Goal: Download file/media

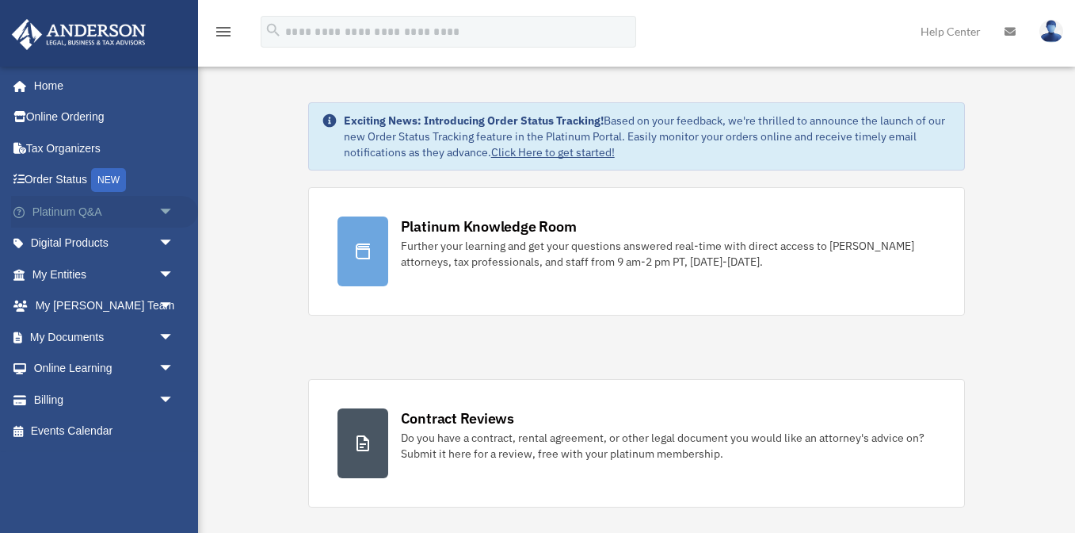
click at [128, 208] on link "Platinum Q&A arrow_drop_down" at bounding box center [104, 212] width 187 height 32
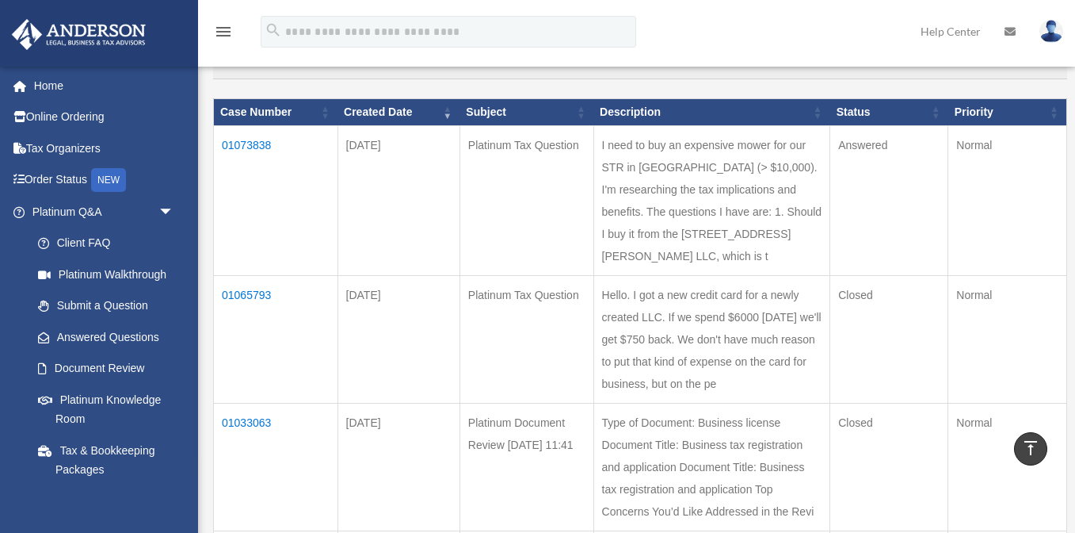
scroll to position [142, 0]
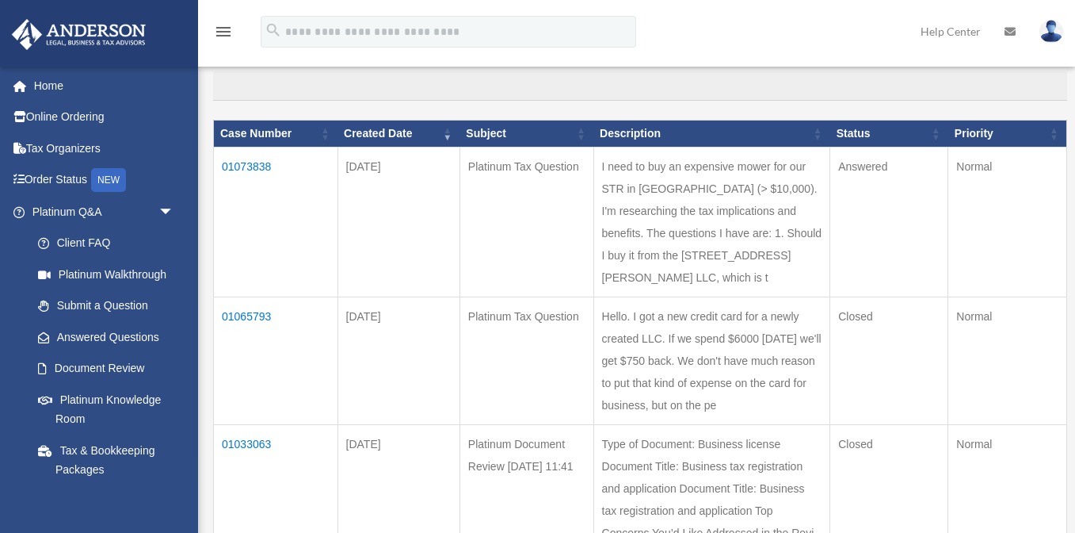
click at [265, 158] on td "01073838" at bounding box center [276, 222] width 124 height 150
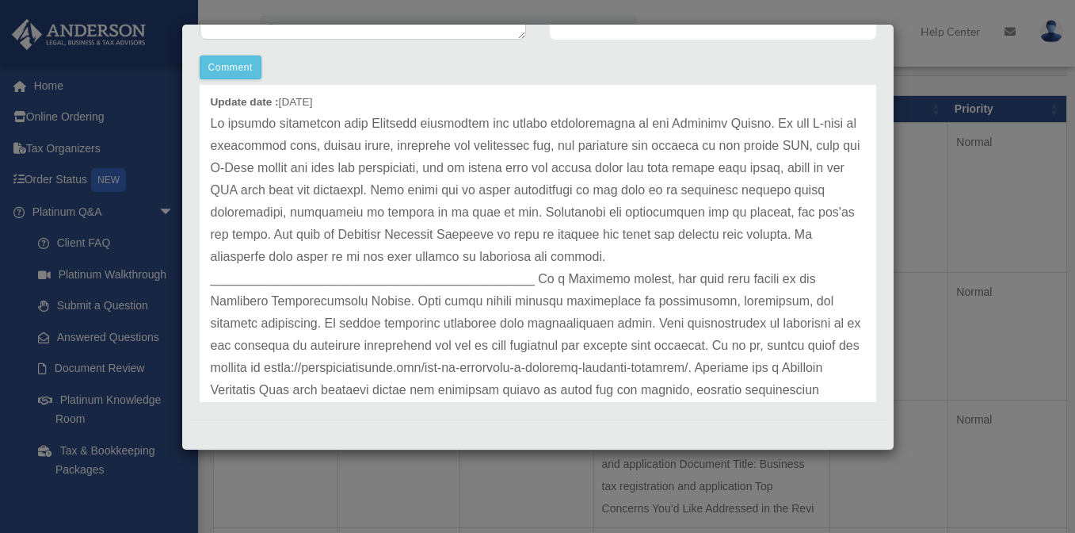
scroll to position [52, 0]
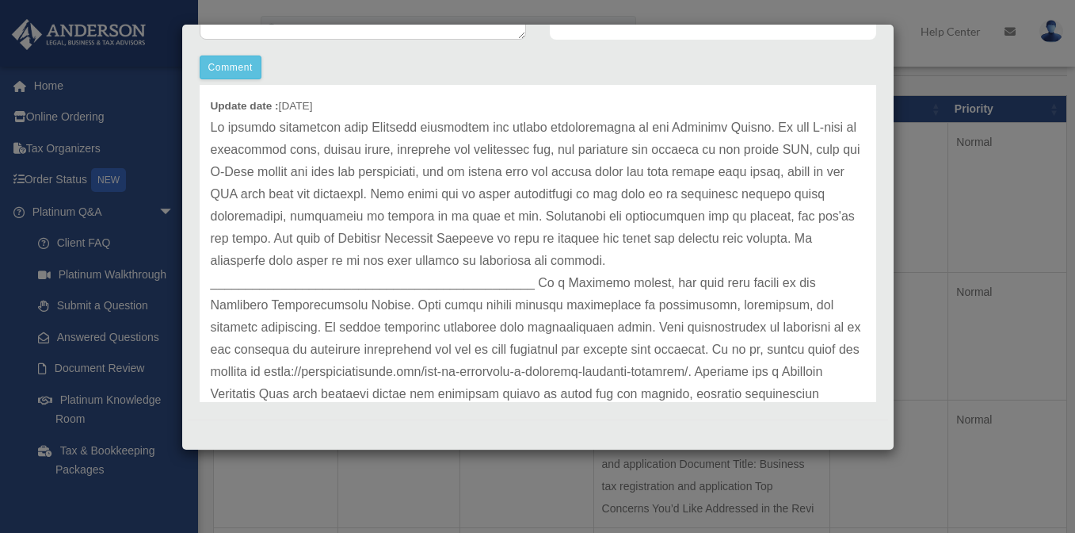
click at [951, 235] on div "Case Detail × Platinum Tax Question Case Number 01073838 Created Date August 12…" at bounding box center [537, 266] width 1075 height 533
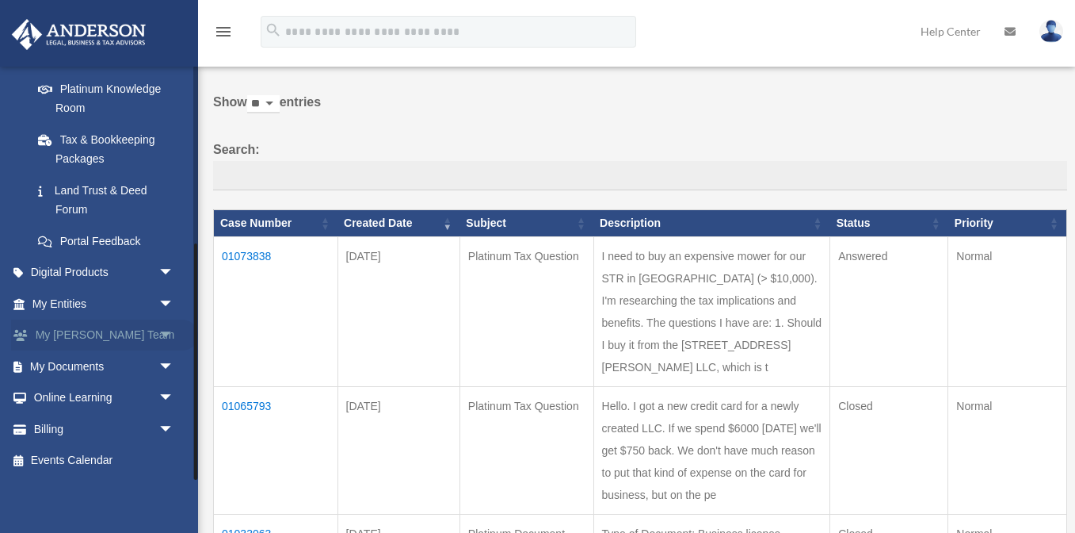
scroll to position [61, 0]
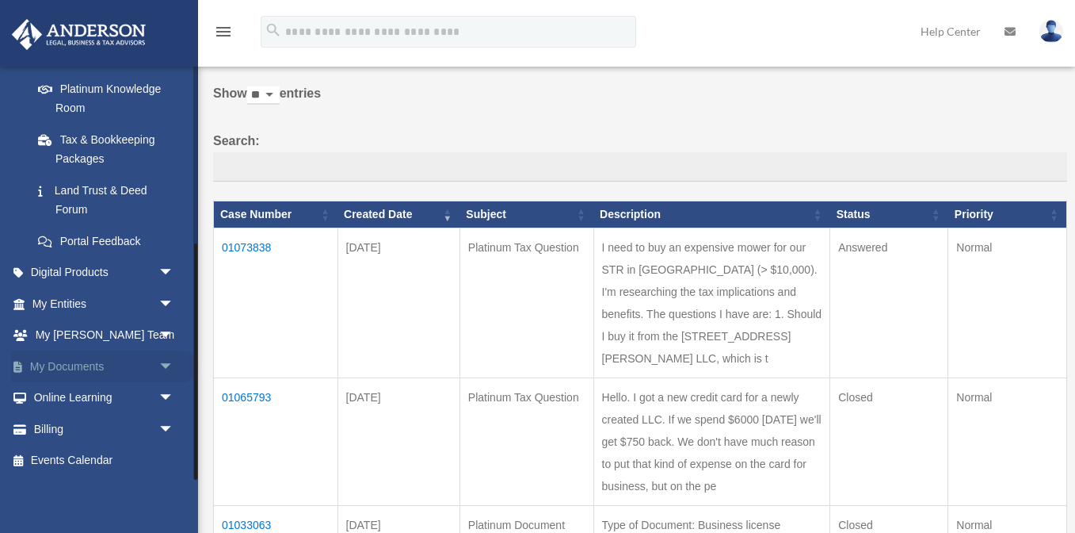
click at [70, 368] on link "My Documents arrow_drop_down" at bounding box center [104, 366] width 187 height 32
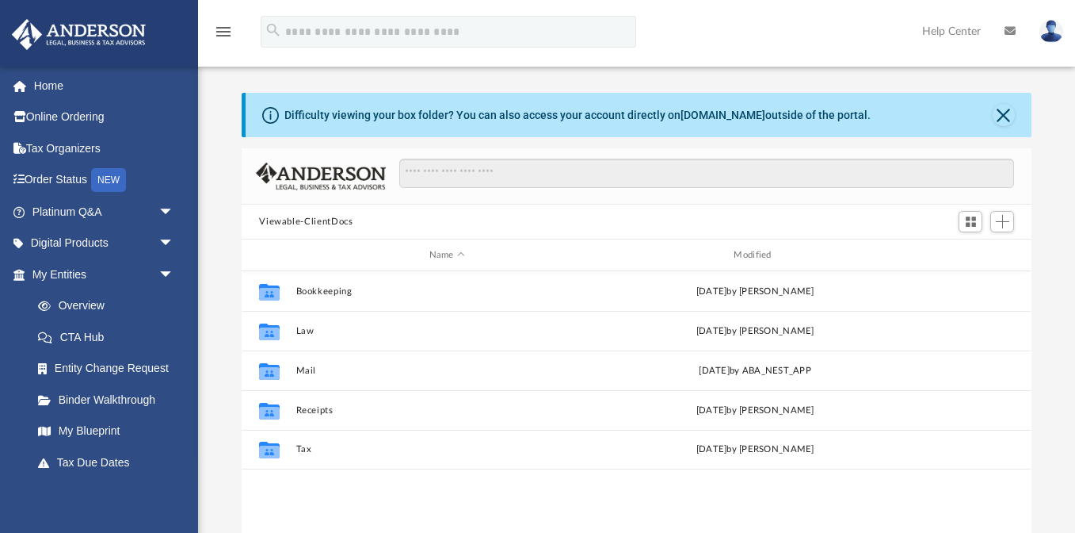
scroll to position [360, 789]
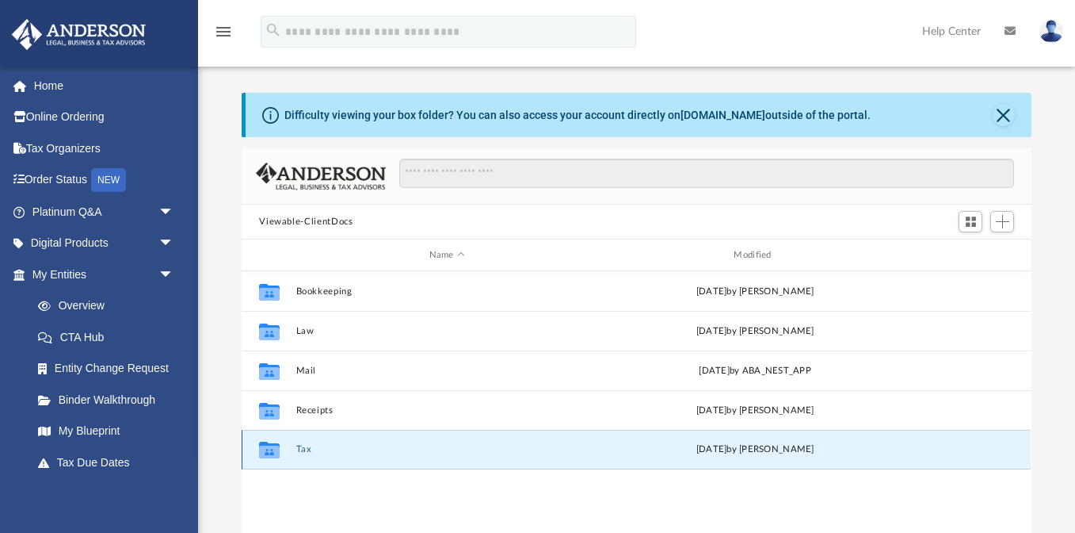
click at [306, 449] on button "Tax" at bounding box center [447, 449] width 302 height 10
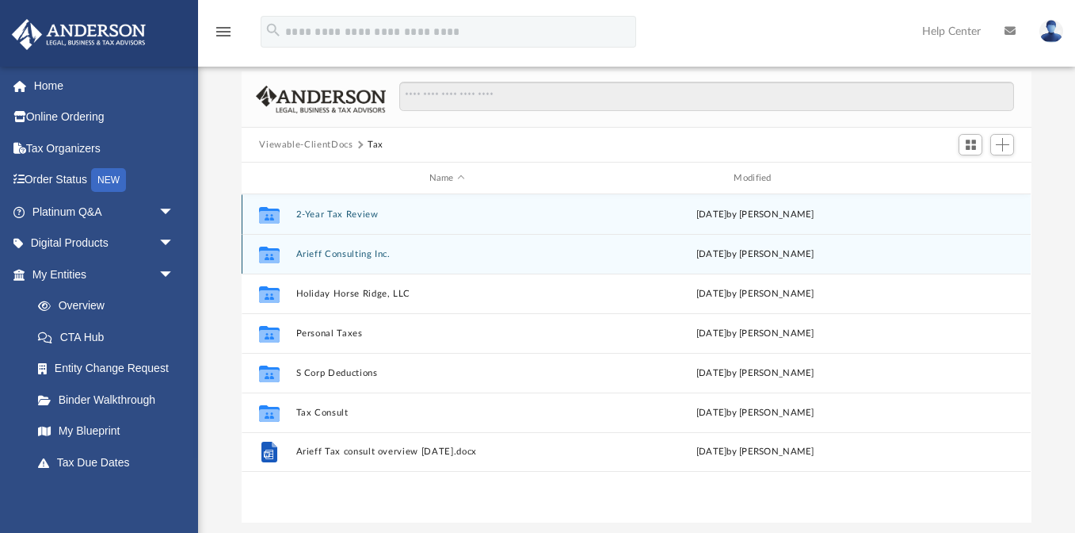
scroll to position [81, 0]
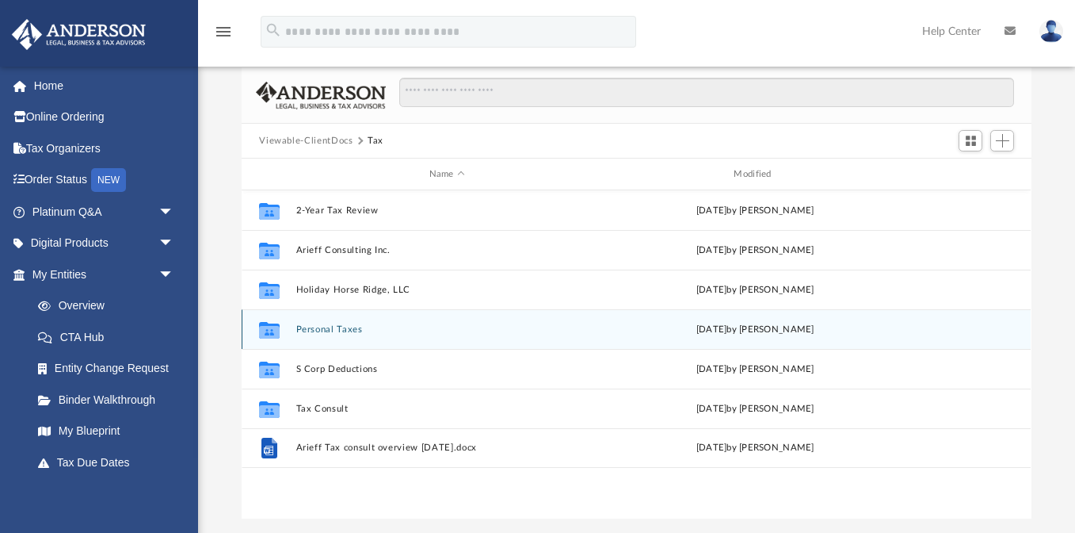
click at [326, 332] on button "Personal Taxes" at bounding box center [447, 329] width 302 height 10
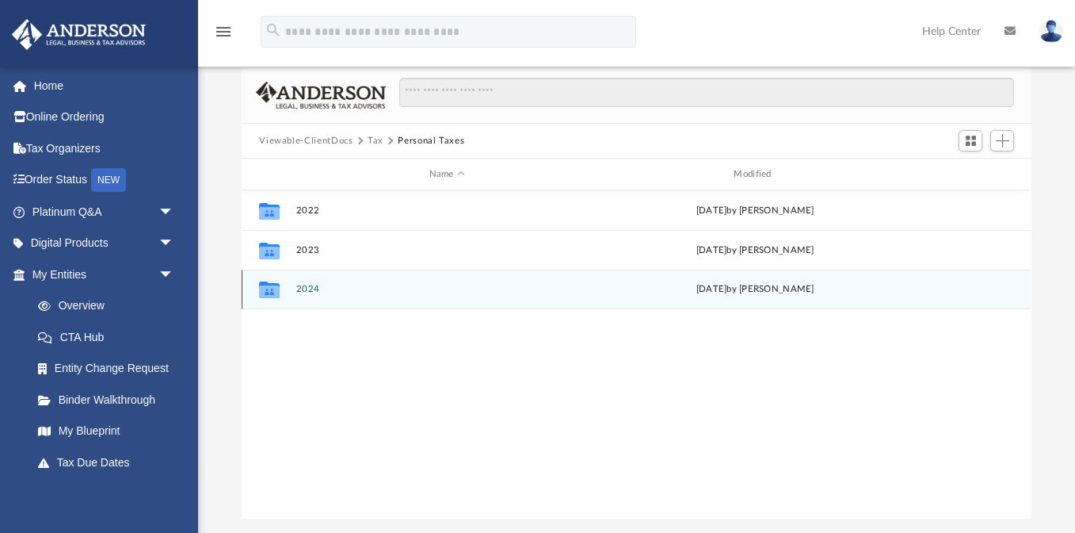
click at [301, 292] on button "2024" at bounding box center [447, 289] width 302 height 10
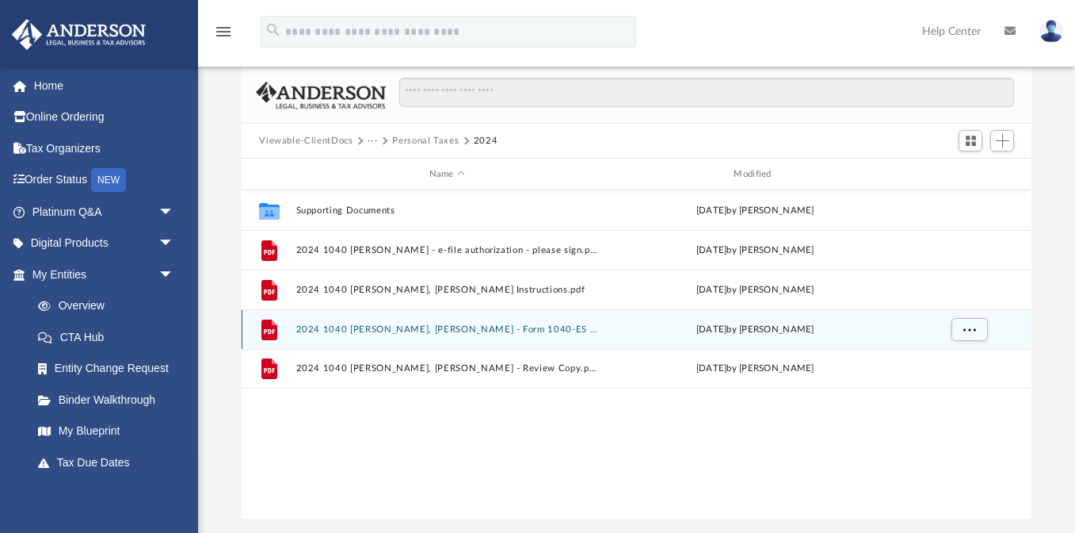
click at [479, 328] on button "2024 1040 Arieff, Samuel Aaron - Form 1040-ES Estimated Tax Voucher.pdf" at bounding box center [447, 329] width 302 height 10
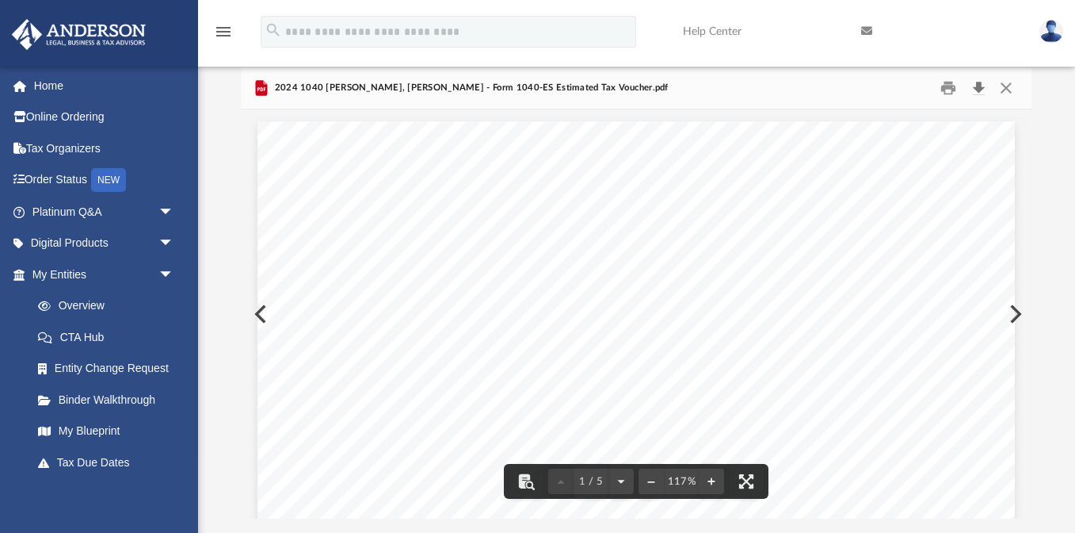
click at [984, 87] on button "Download" at bounding box center [978, 88] width 29 height 25
click at [1005, 87] on button "Close" at bounding box center [1006, 88] width 29 height 25
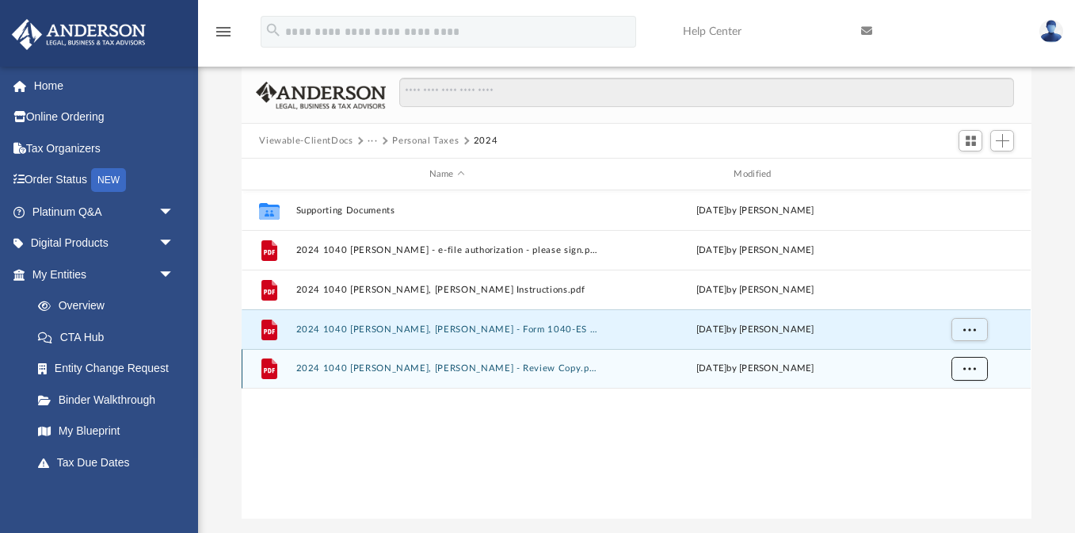
click at [976, 371] on button "More options" at bounding box center [970, 369] width 36 height 24
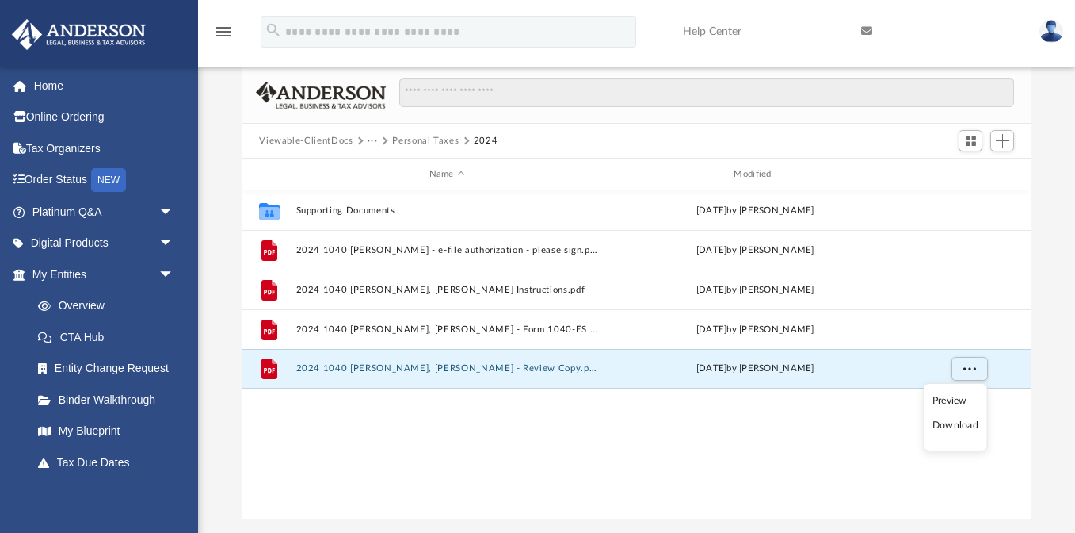
click at [953, 424] on li "Download" at bounding box center [956, 425] width 46 height 17
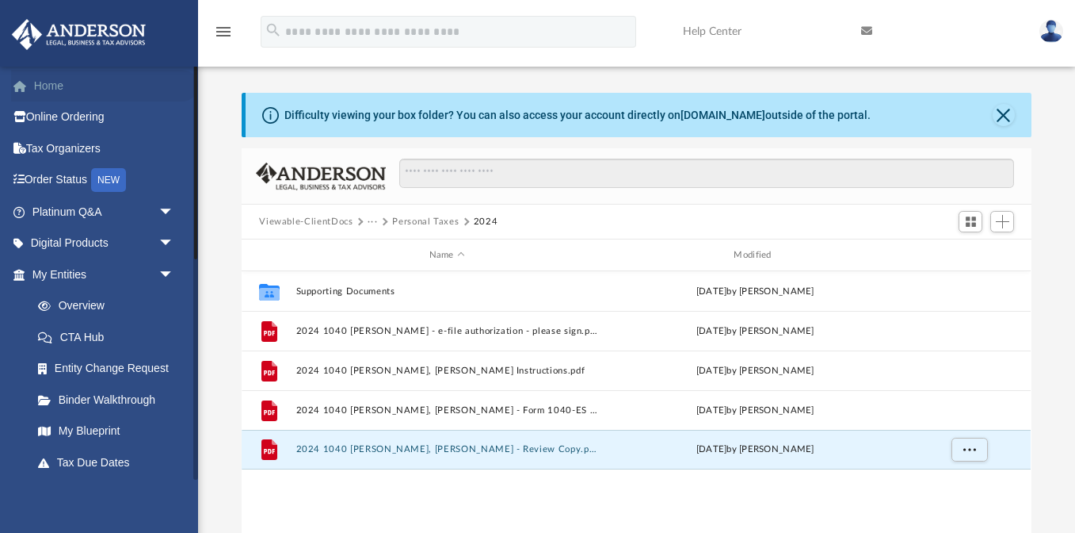
click at [55, 80] on link "Home" at bounding box center [104, 86] width 187 height 32
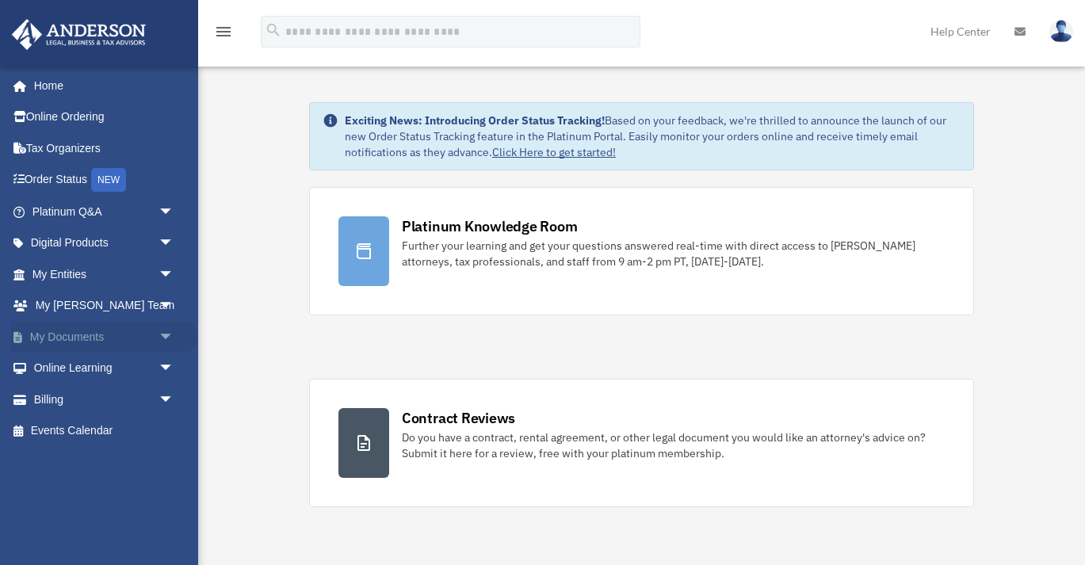
click at [96, 337] on link "My Documents arrow_drop_down" at bounding box center [104, 337] width 187 height 32
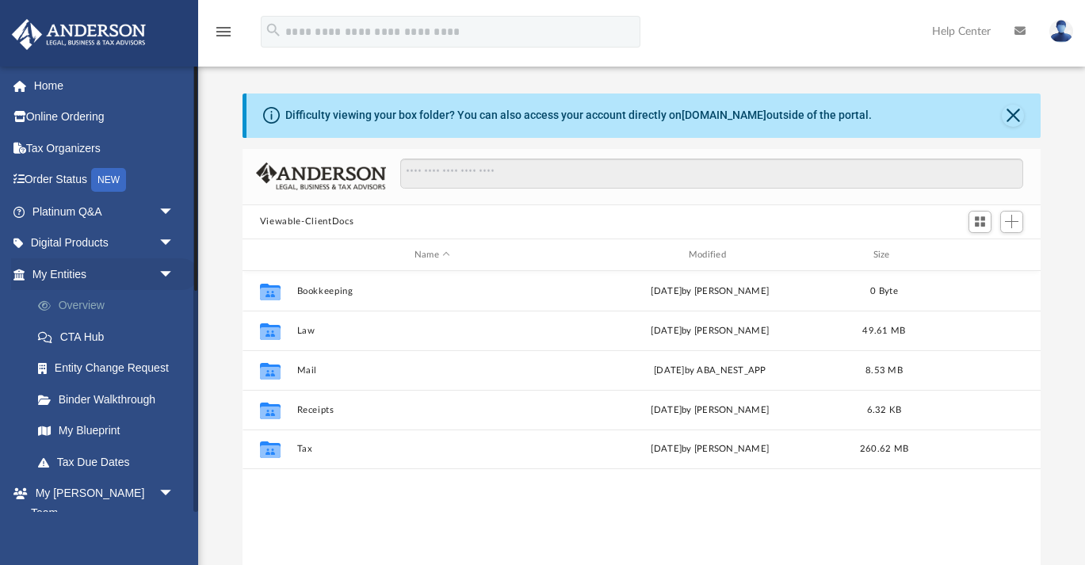
scroll to position [360, 798]
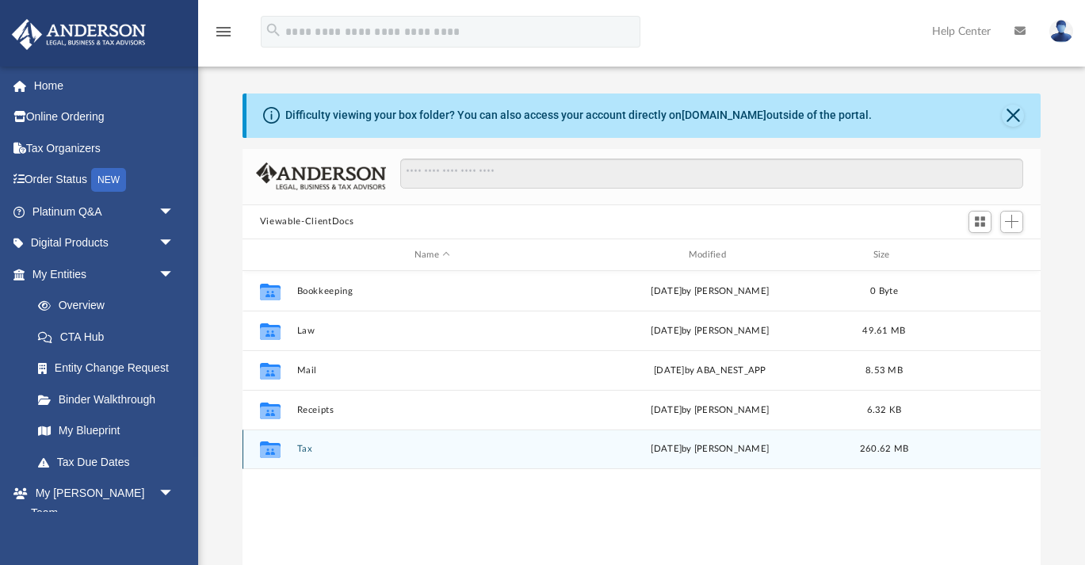
click at [319, 439] on div "Collaborated Folder Tax [DATE] by [PERSON_NAME] 260.62 MB" at bounding box center [642, 450] width 798 height 40
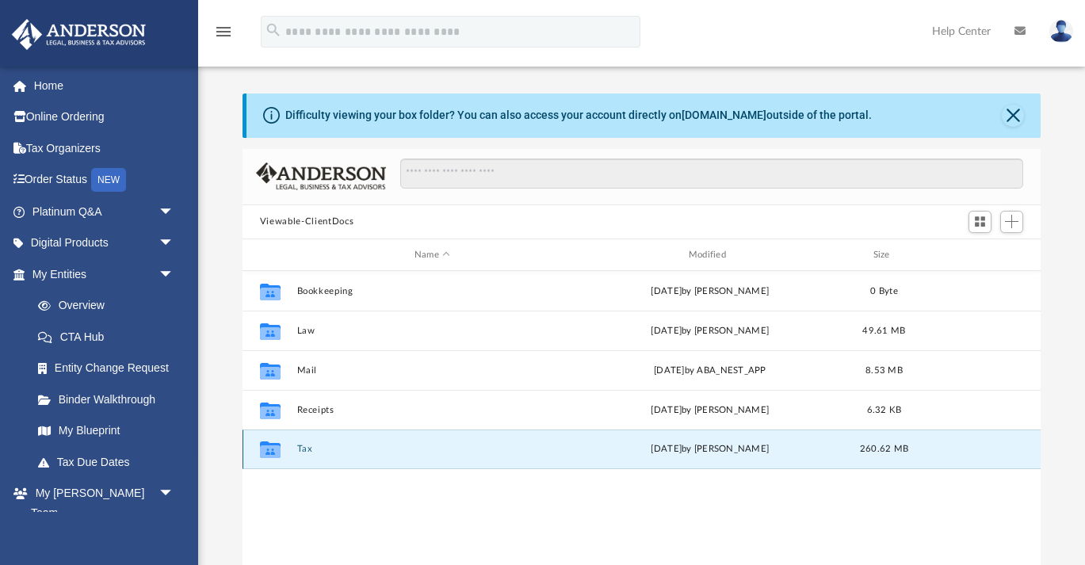
click at [304, 450] on button "Tax" at bounding box center [431, 450] width 271 height 10
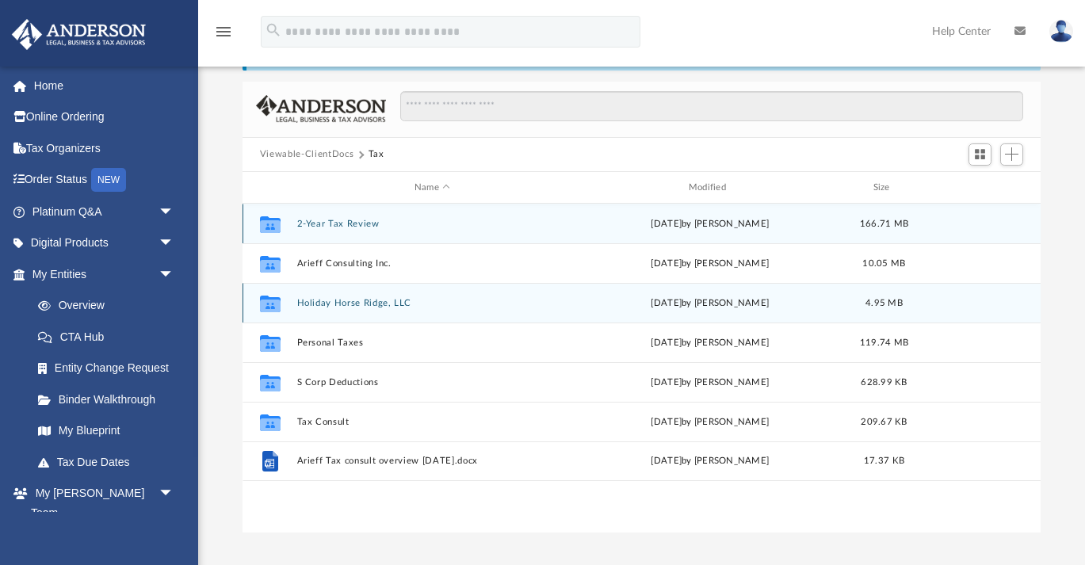
scroll to position [68, 0]
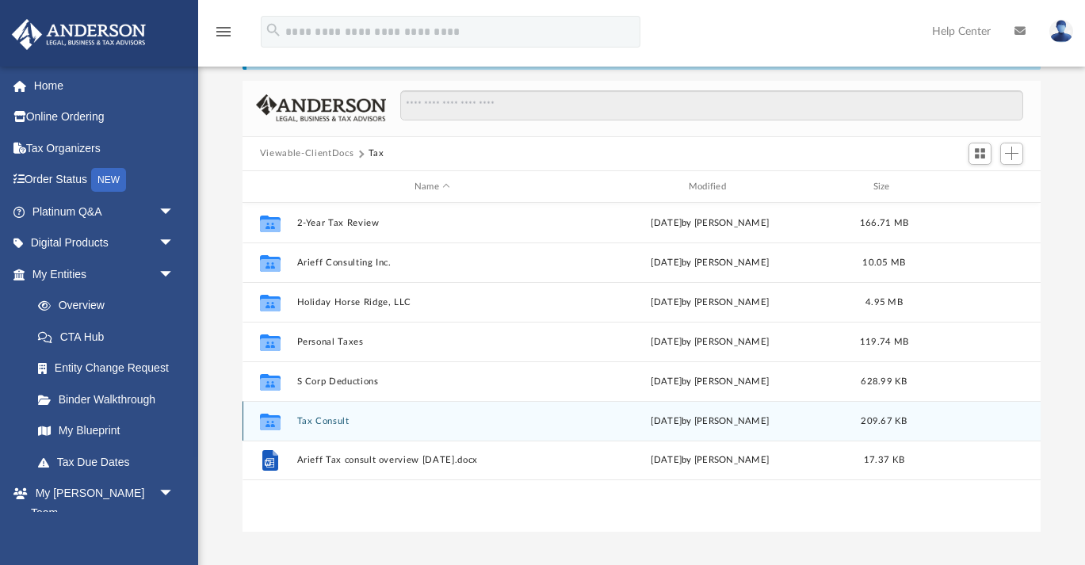
click at [336, 421] on button "Tax Consult" at bounding box center [431, 421] width 271 height 10
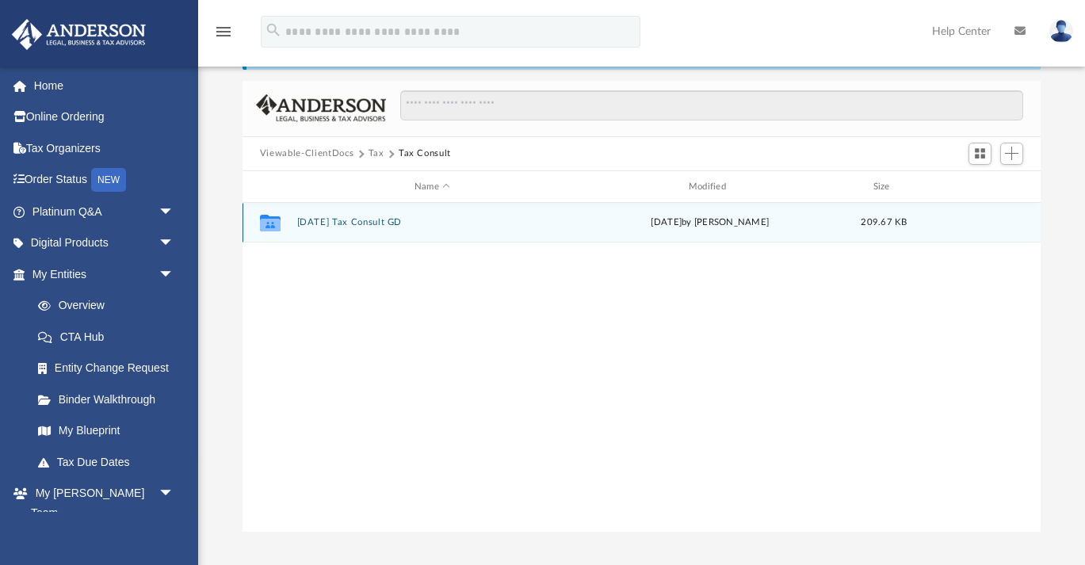
click at [379, 221] on button "2025-01-16 Tax Consult GD" at bounding box center [431, 223] width 271 height 10
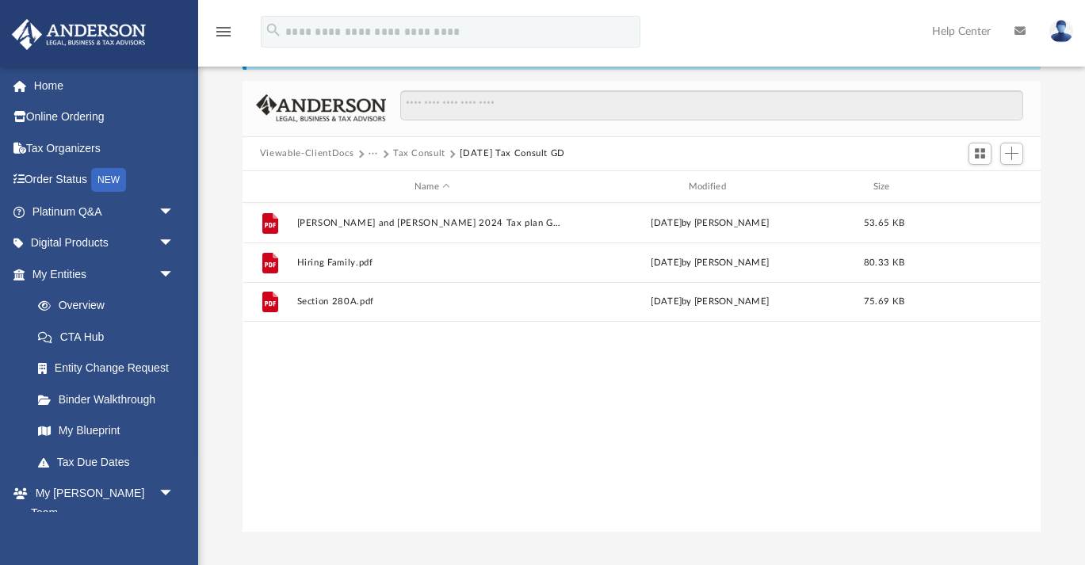
click at [319, 155] on button "Viewable-ClientDocs" at bounding box center [307, 154] width 94 height 14
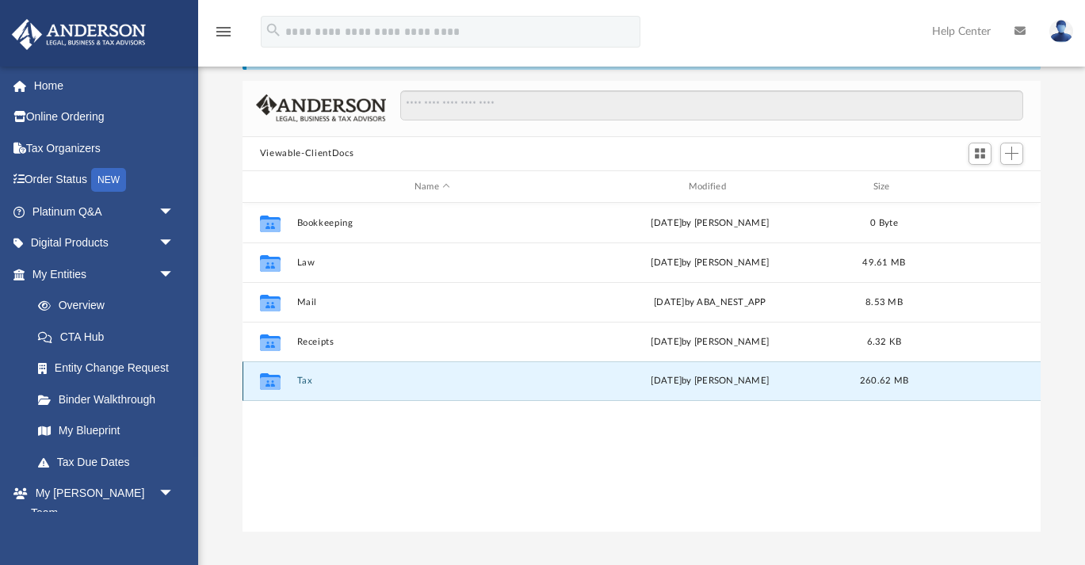
click at [303, 383] on button "Tax" at bounding box center [431, 381] width 271 height 10
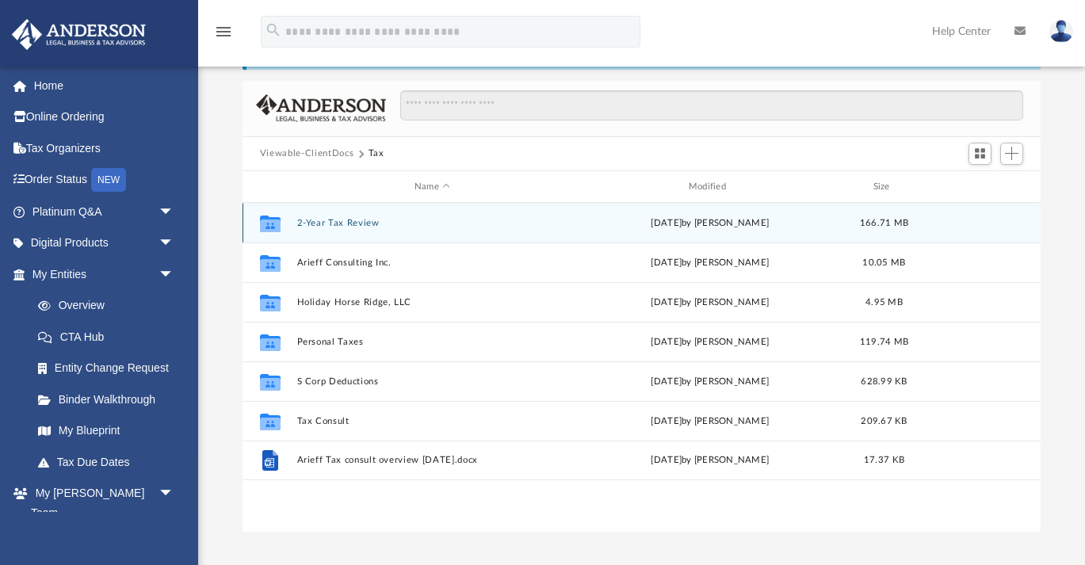
click at [357, 227] on button "2-Year Tax Review" at bounding box center [431, 223] width 271 height 10
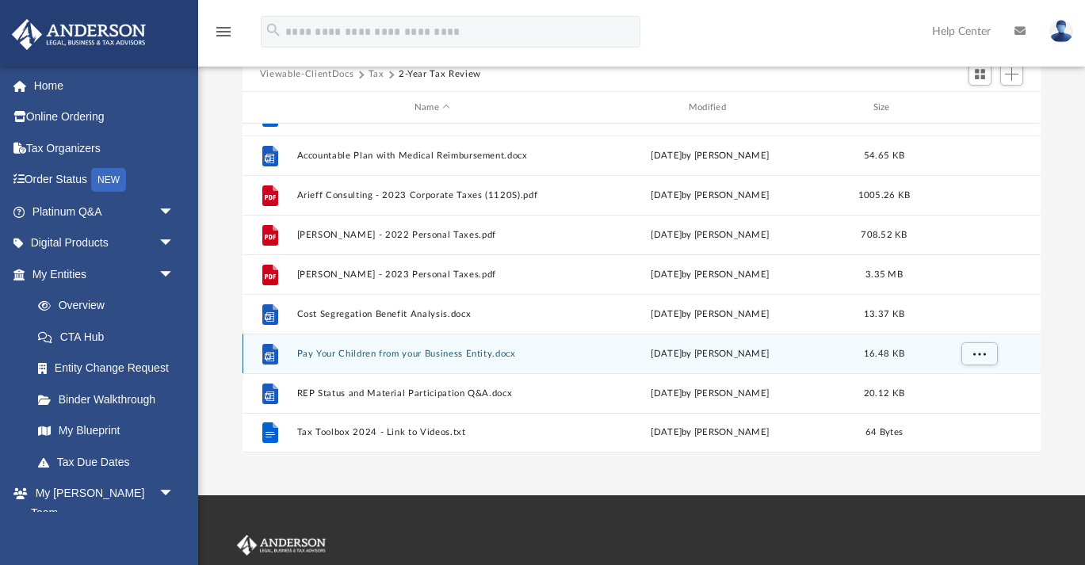
scroll to position [152, 0]
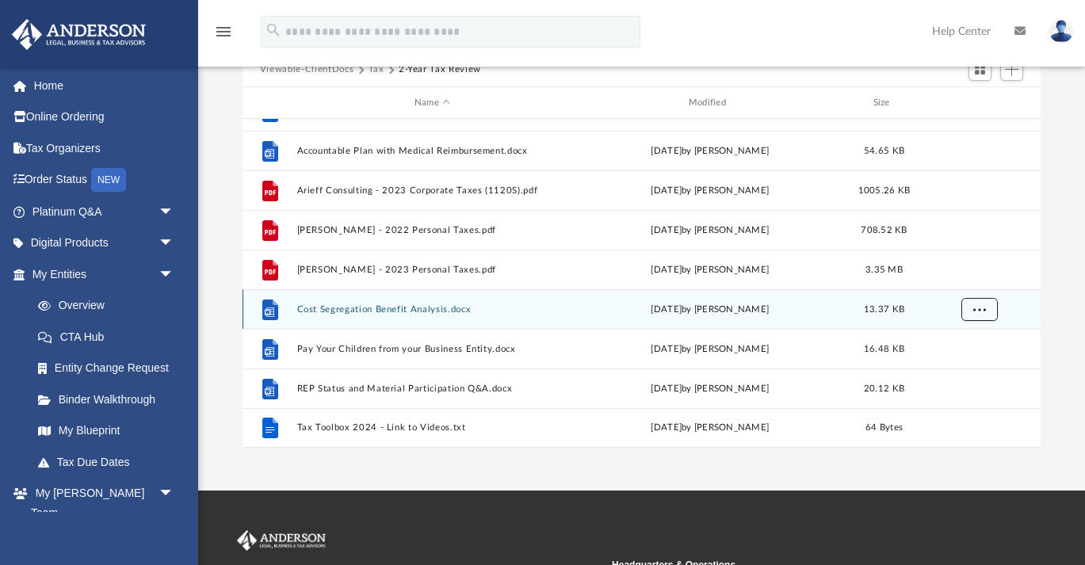
click at [981, 309] on span "More options" at bounding box center [979, 309] width 13 height 9
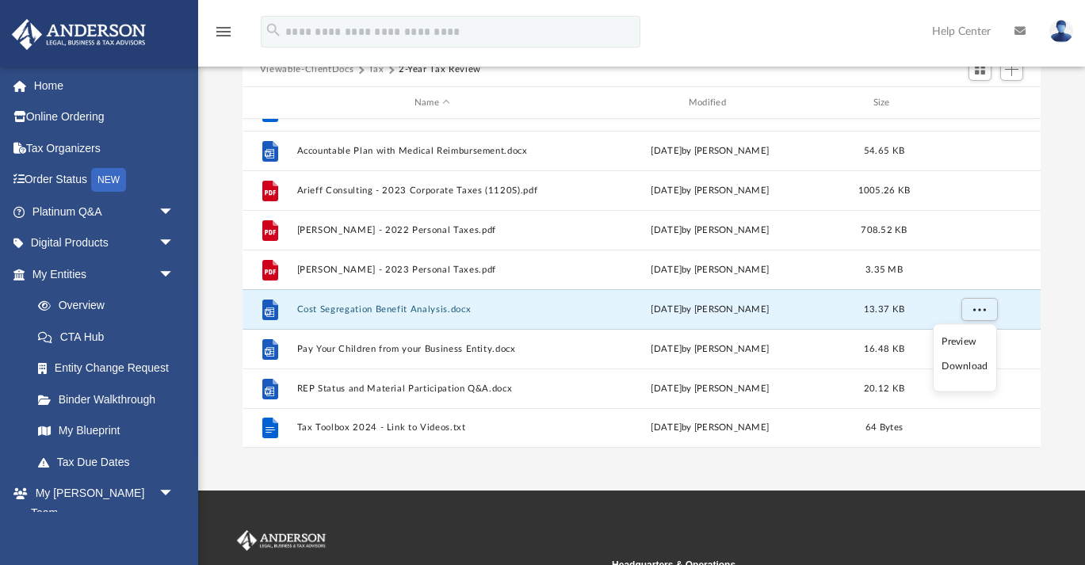
click at [964, 369] on li "Download" at bounding box center [964, 366] width 46 height 17
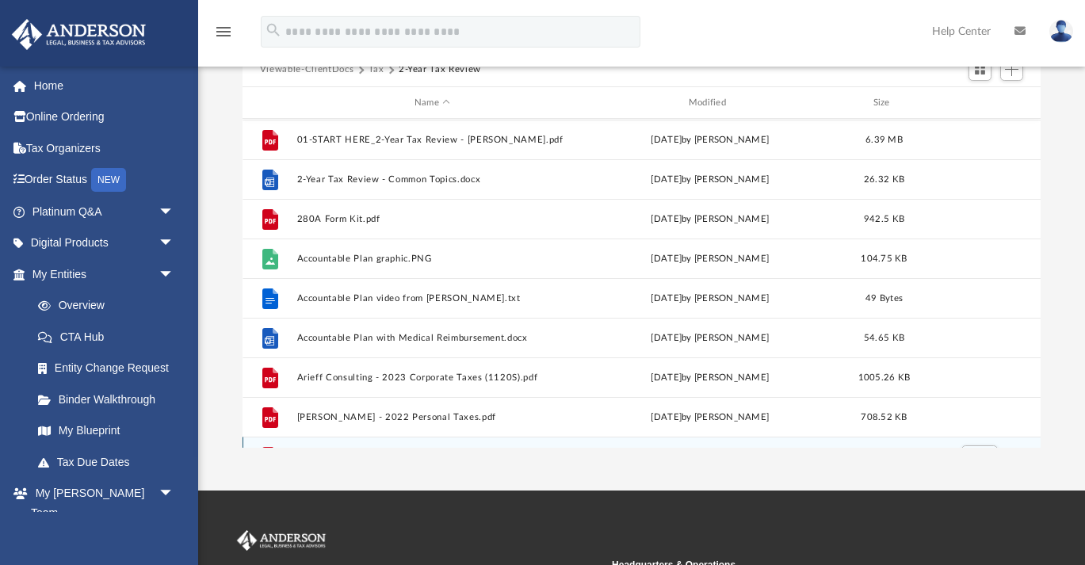
scroll to position [0, 0]
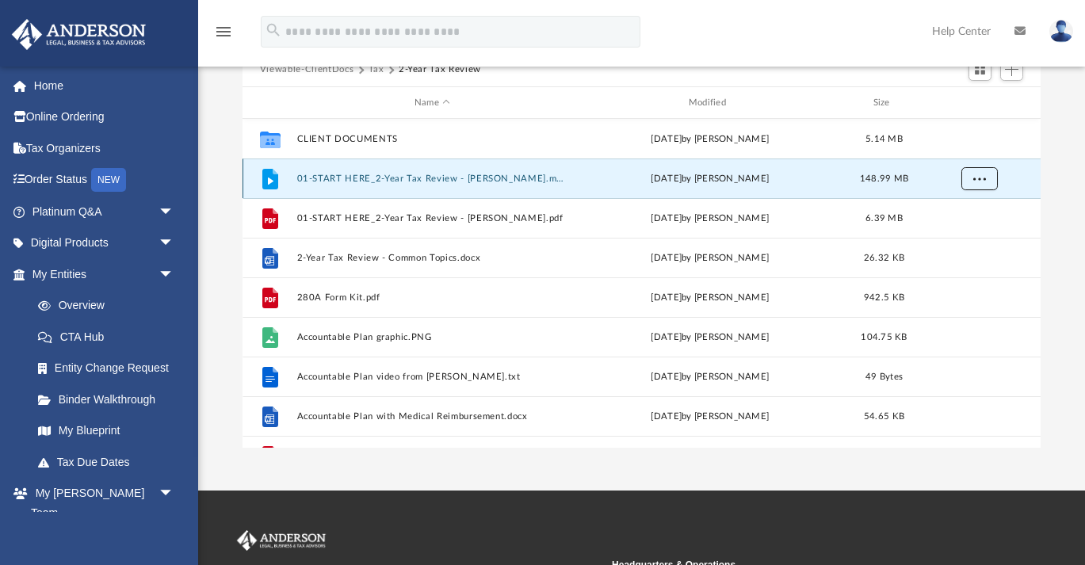
click at [974, 175] on span "More options" at bounding box center [979, 178] width 13 height 9
click at [950, 237] on li "Download" at bounding box center [964, 235] width 46 height 17
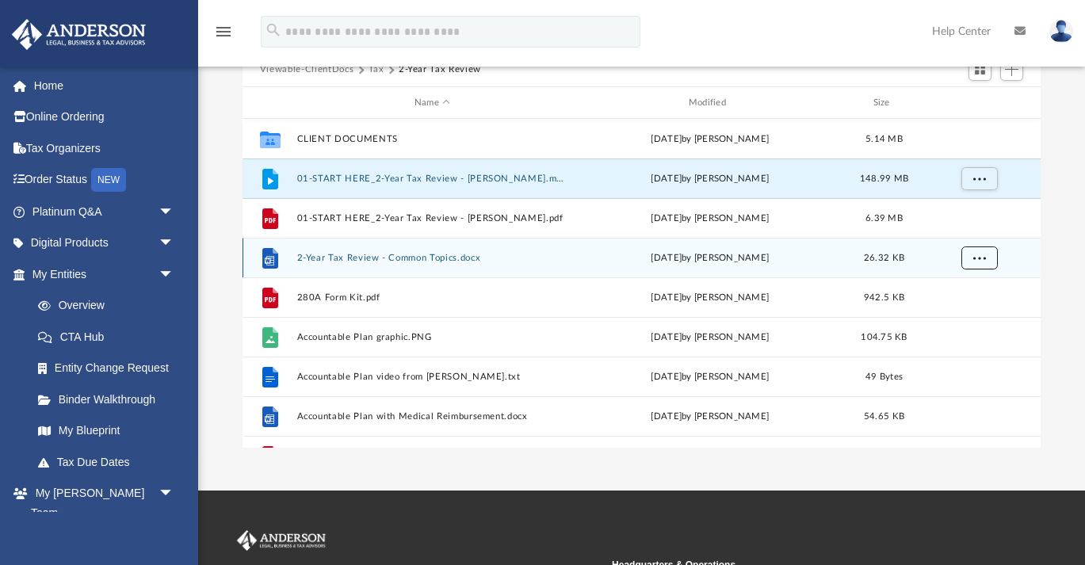
click at [980, 254] on span "More options" at bounding box center [979, 258] width 13 height 9
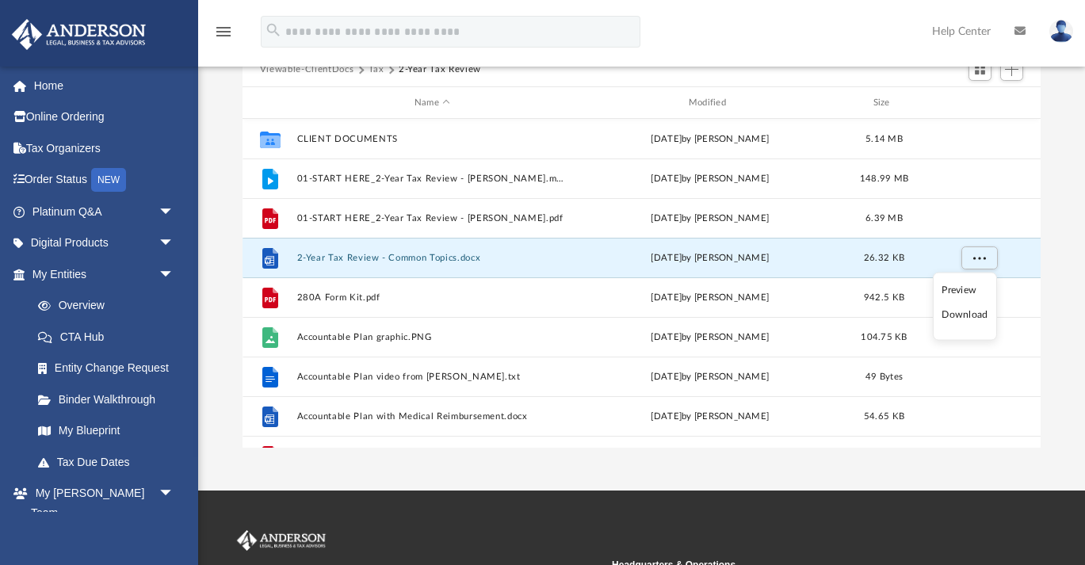
click at [964, 319] on li "Download" at bounding box center [964, 315] width 46 height 17
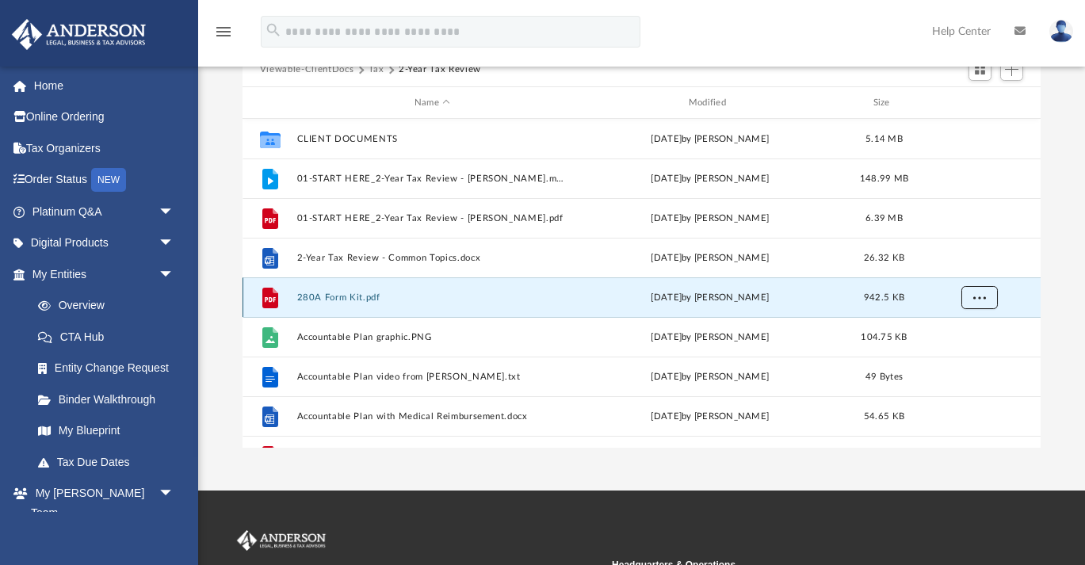
click at [972, 305] on button "More options" at bounding box center [979, 298] width 36 height 24
click at [964, 351] on li "Download" at bounding box center [964, 354] width 46 height 17
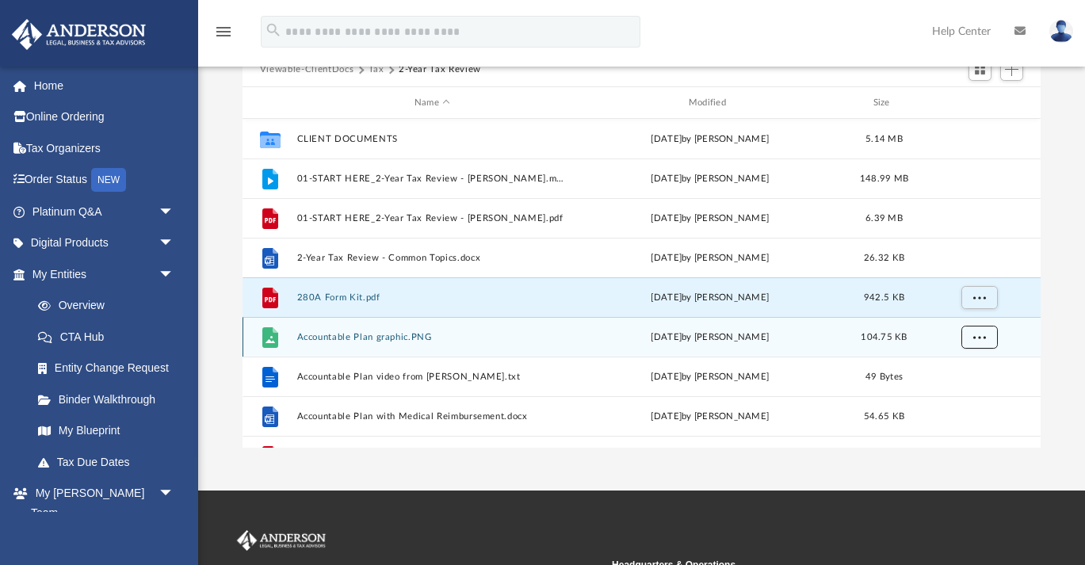
click at [976, 337] on span "More options" at bounding box center [979, 337] width 13 height 9
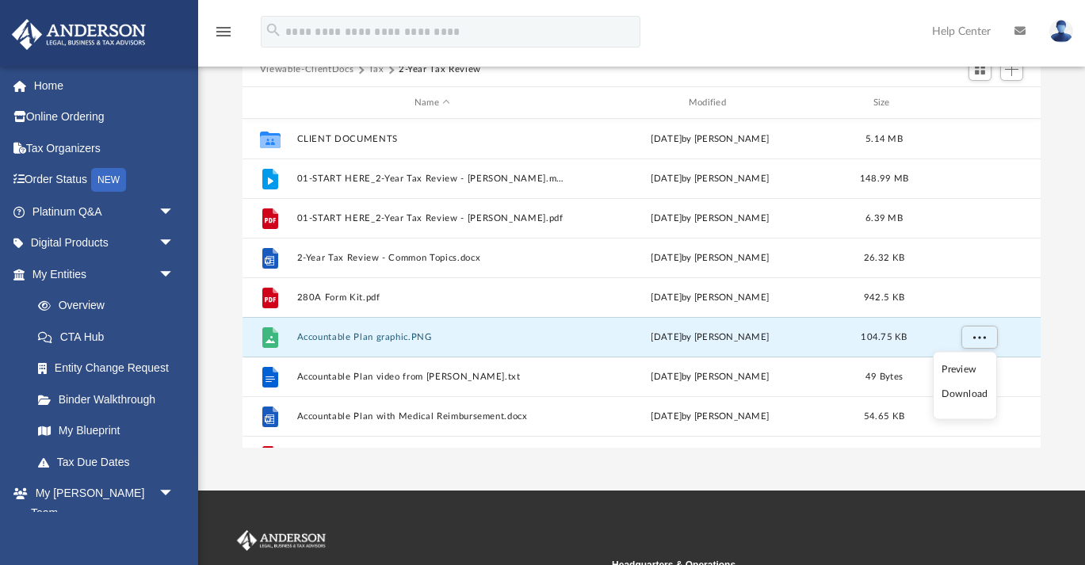
click at [959, 393] on li "Download" at bounding box center [964, 394] width 46 height 17
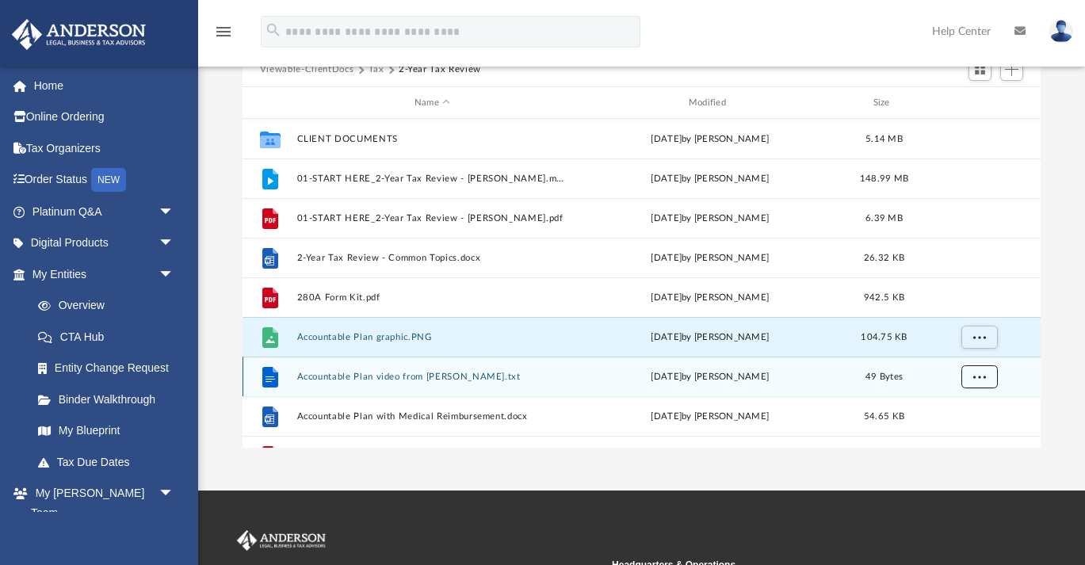
click at [972, 383] on button "More options" at bounding box center [979, 377] width 36 height 24
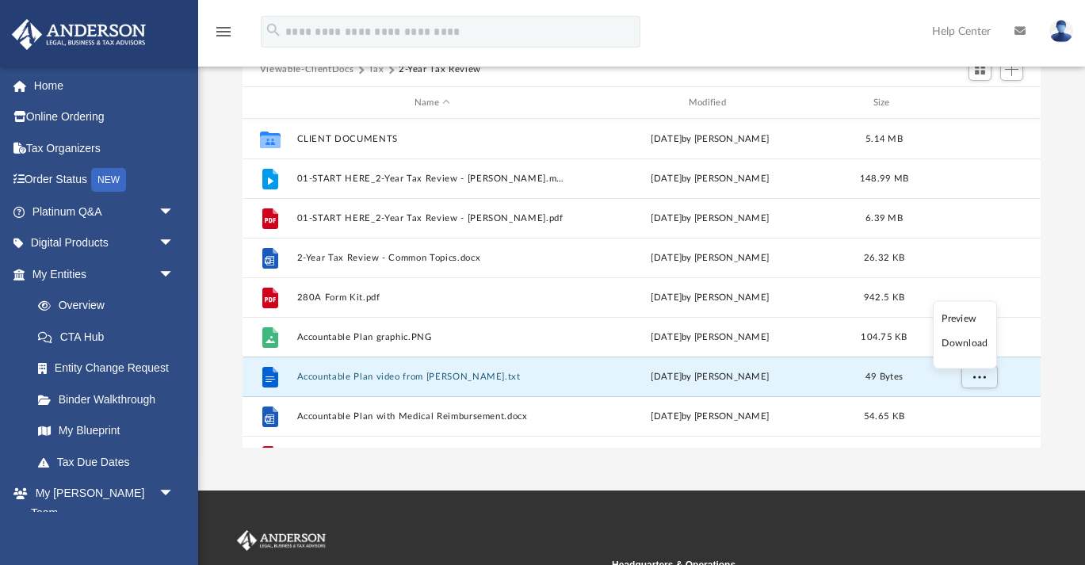
click at [964, 350] on li "Download" at bounding box center [964, 343] width 46 height 17
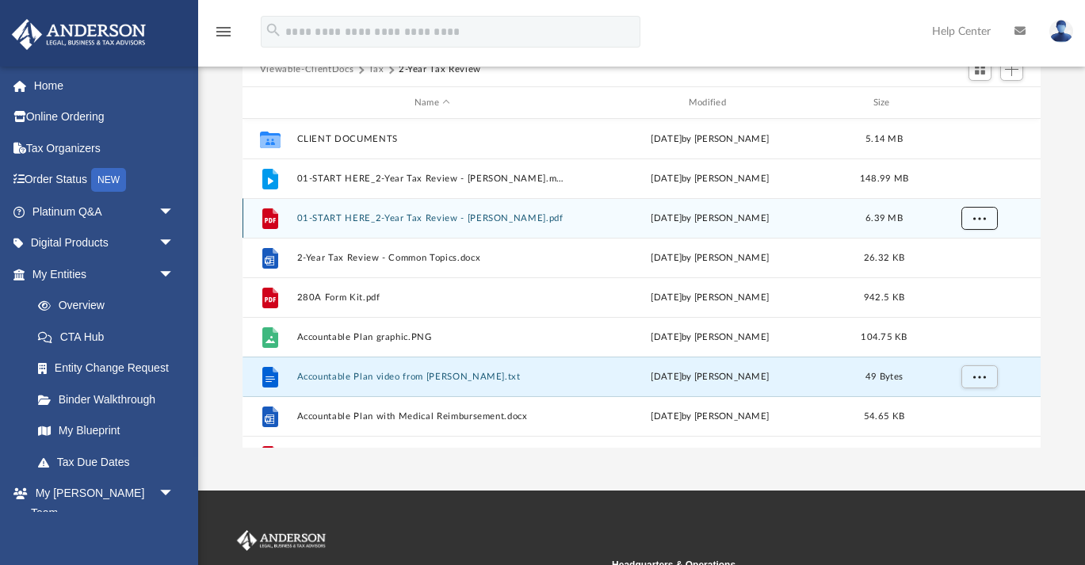
click at [976, 219] on span "More options" at bounding box center [979, 218] width 13 height 9
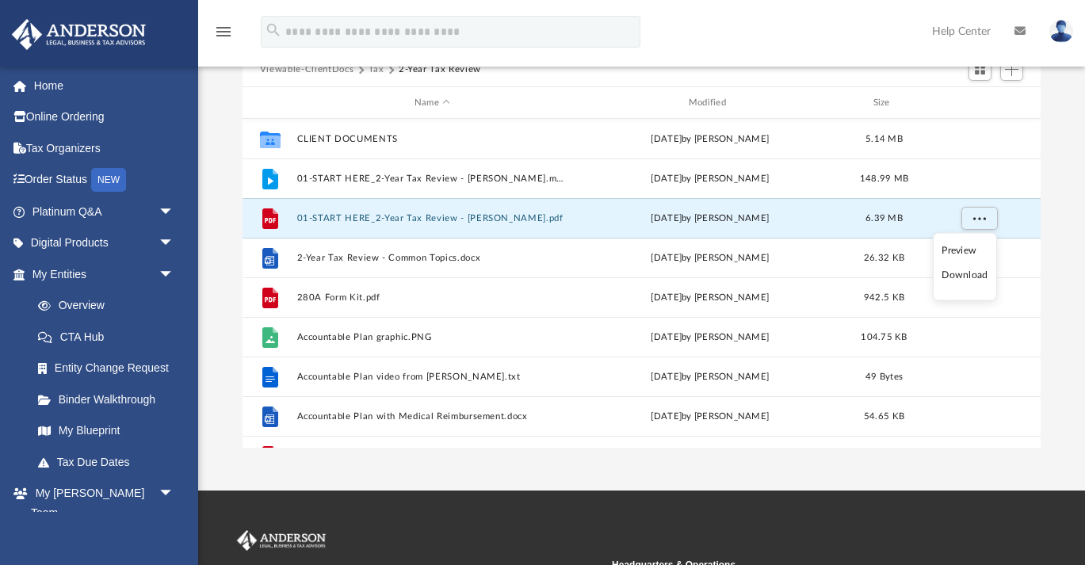
click at [964, 279] on li "Download" at bounding box center [964, 275] width 46 height 17
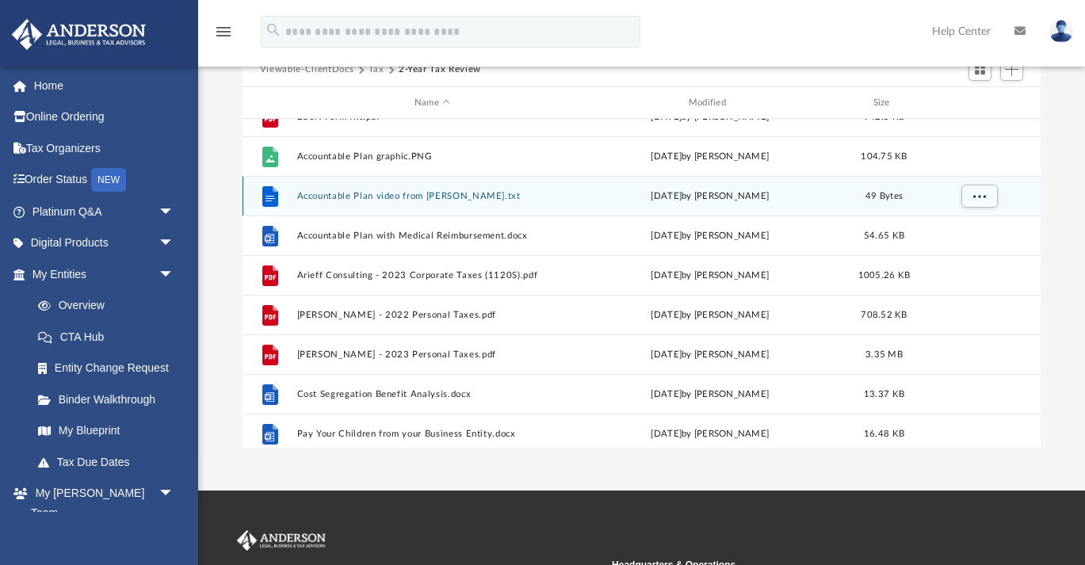
scroll to position [184, 0]
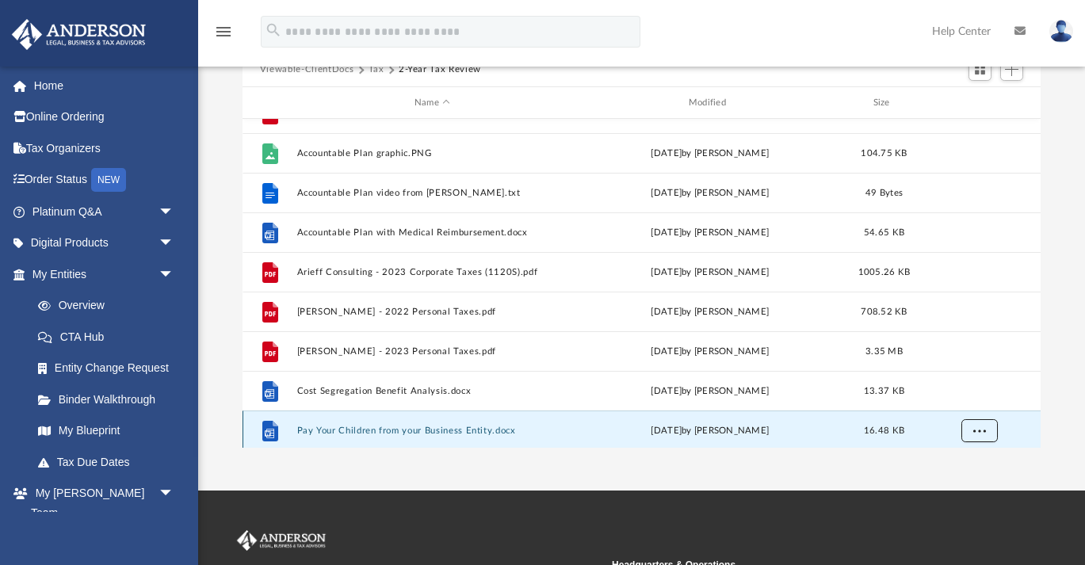
click at [974, 441] on div "grid" at bounding box center [977, 431] width 111 height 30
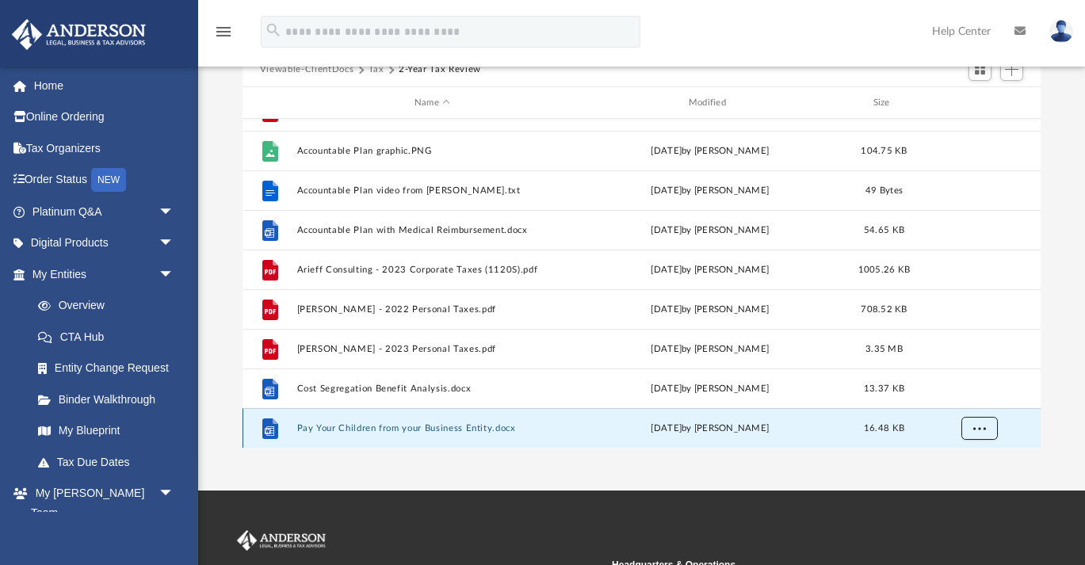
click at [971, 419] on button "More options" at bounding box center [979, 429] width 36 height 24
click at [968, 395] on li "Download" at bounding box center [964, 395] width 46 height 17
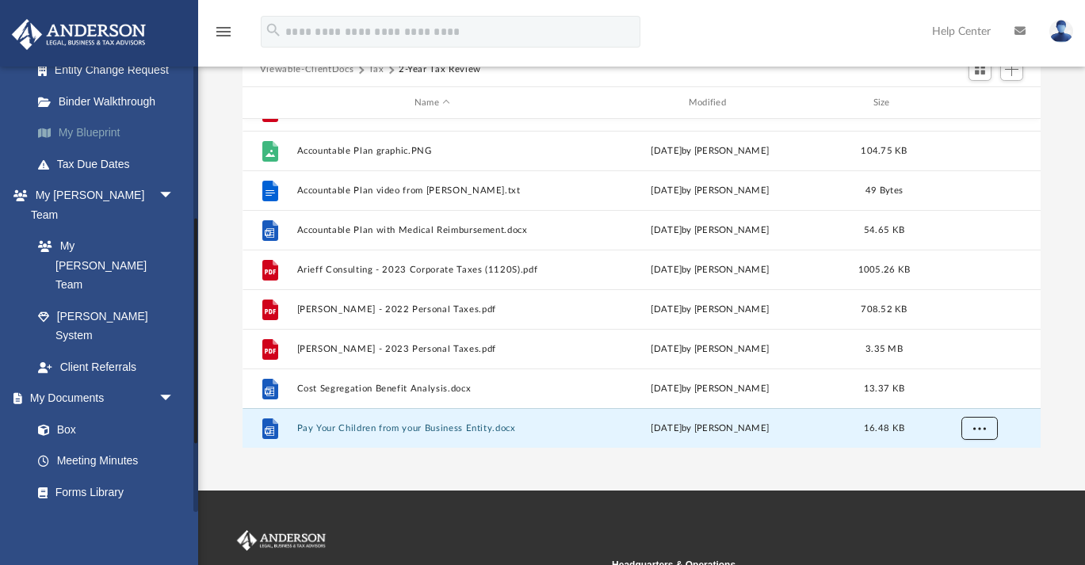
scroll to position [299, 0]
click at [75, 413] on link "Box" at bounding box center [110, 429] width 176 height 32
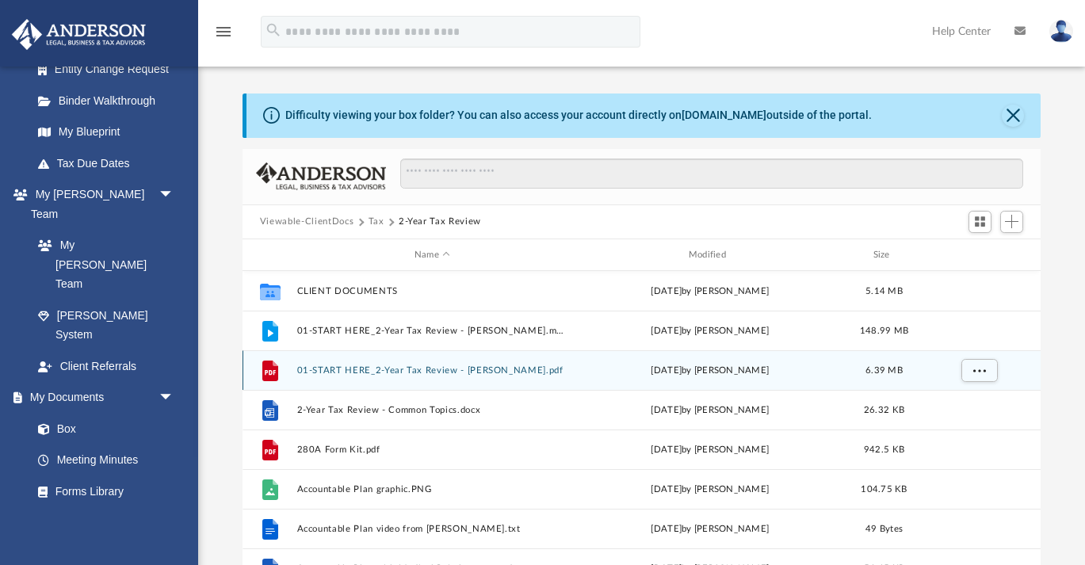
scroll to position [22, 0]
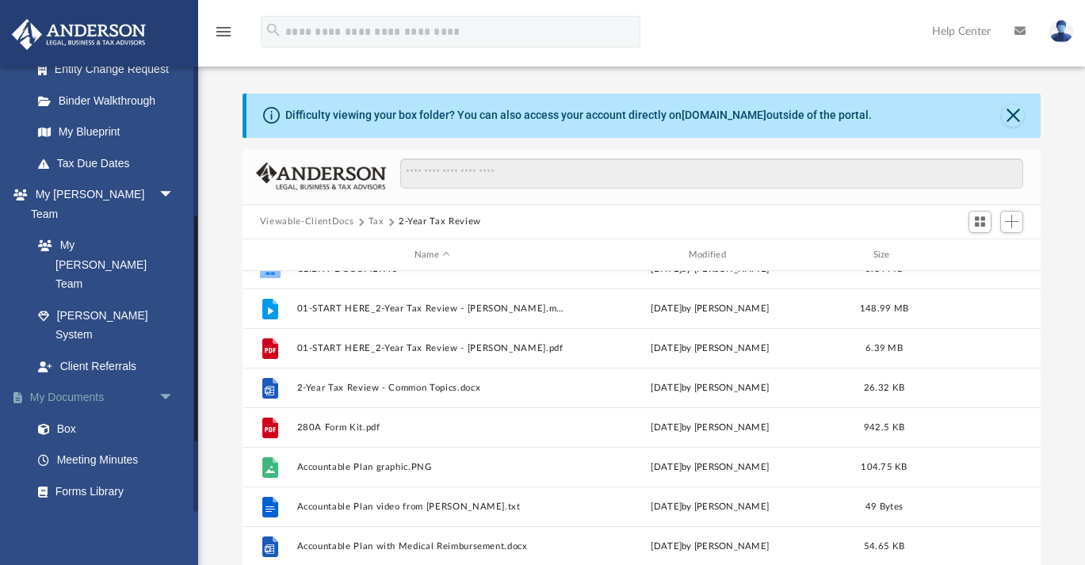
click at [101, 382] on link "My Documents arrow_drop_down" at bounding box center [104, 398] width 187 height 32
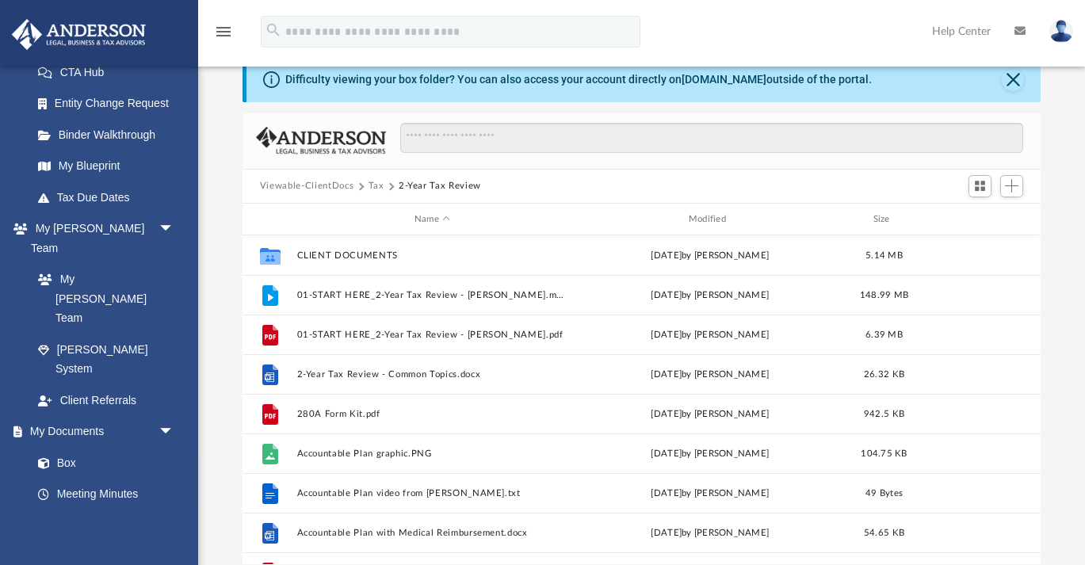
scroll to position [0, 0]
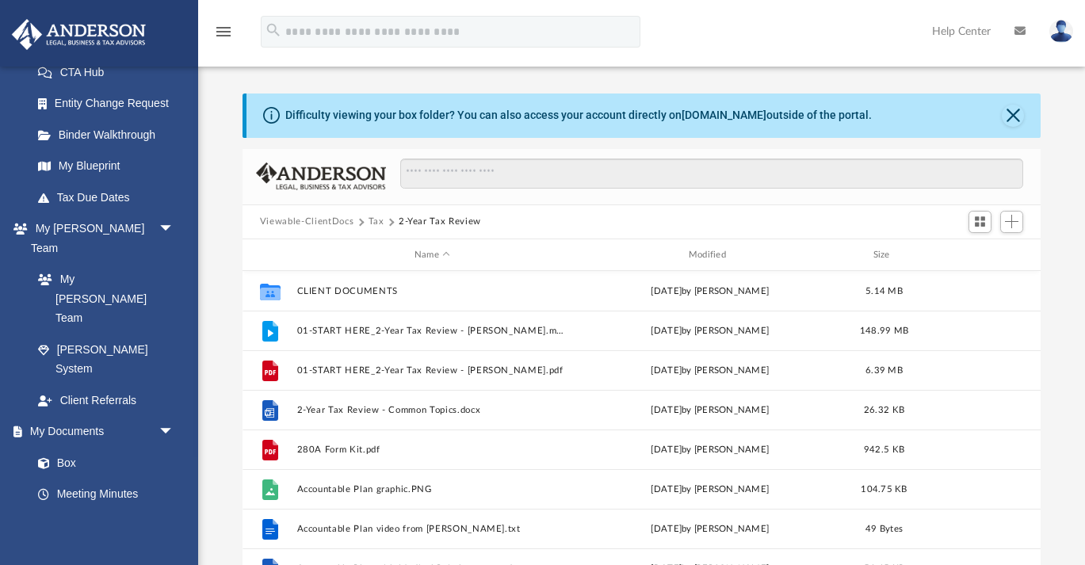
click at [327, 225] on button "Viewable-ClientDocs" at bounding box center [307, 222] width 94 height 14
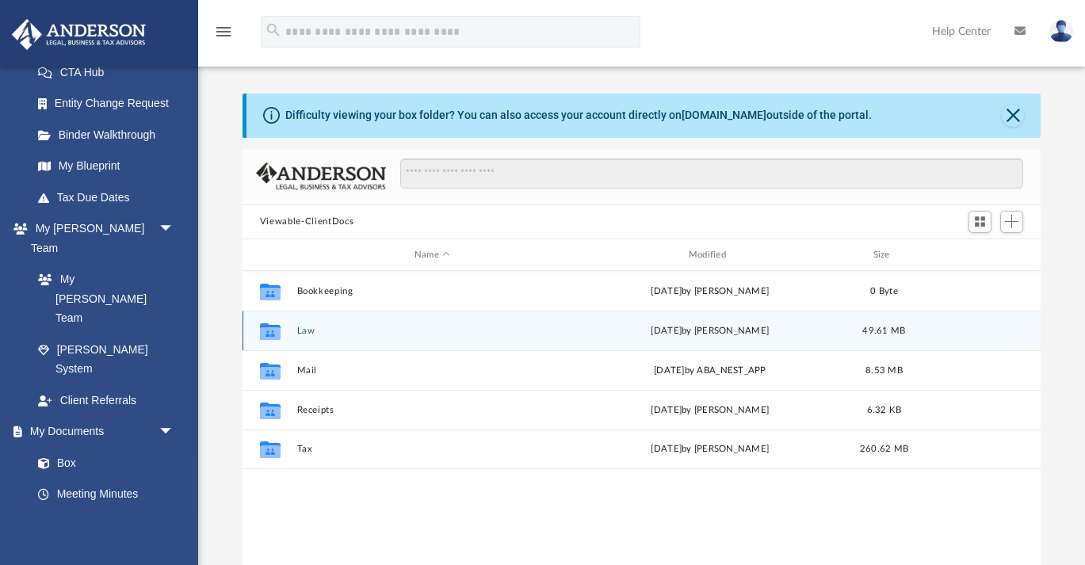
click at [304, 334] on button "Law" at bounding box center [431, 331] width 271 height 10
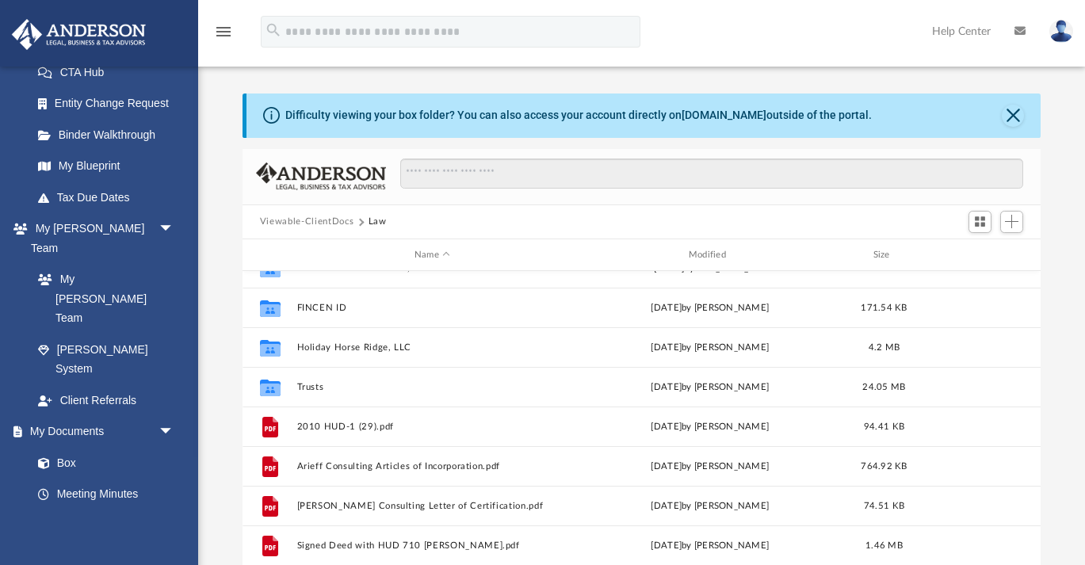
scroll to position [146, 0]
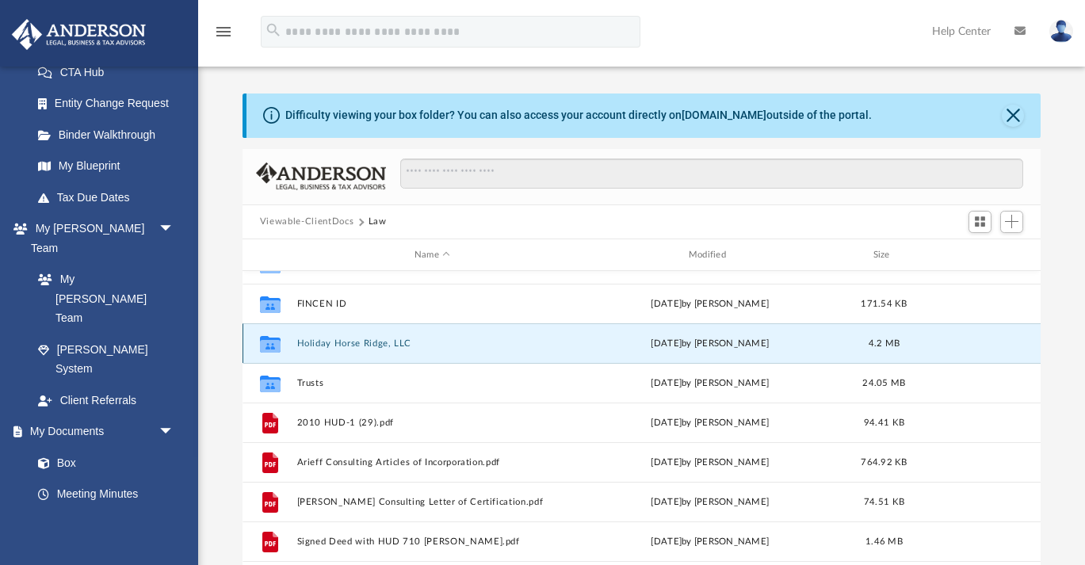
click at [346, 346] on button "Holiday Horse Ridge, LLC" at bounding box center [431, 343] width 271 height 10
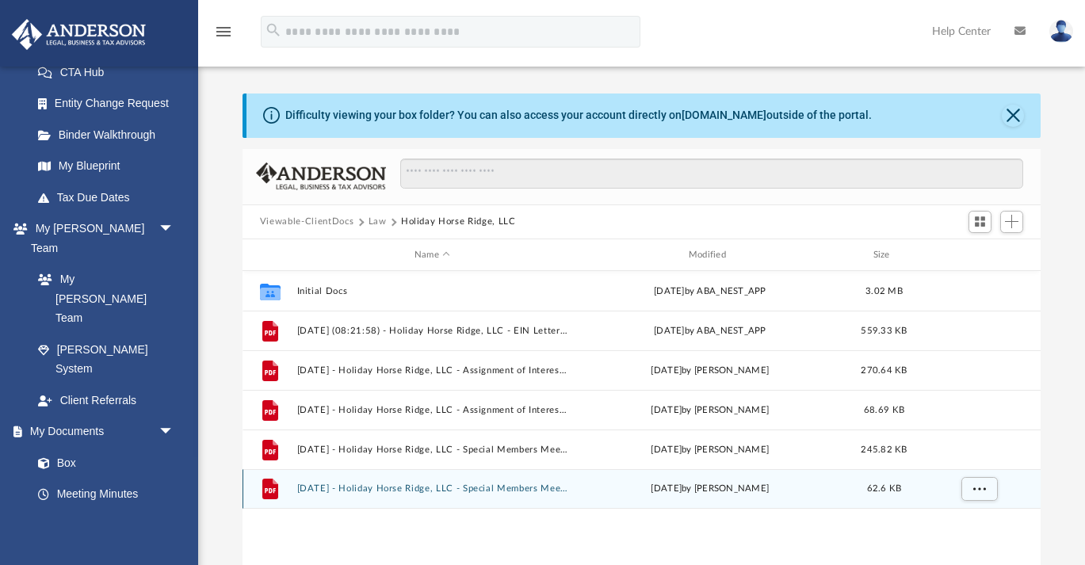
scroll to position [0, 0]
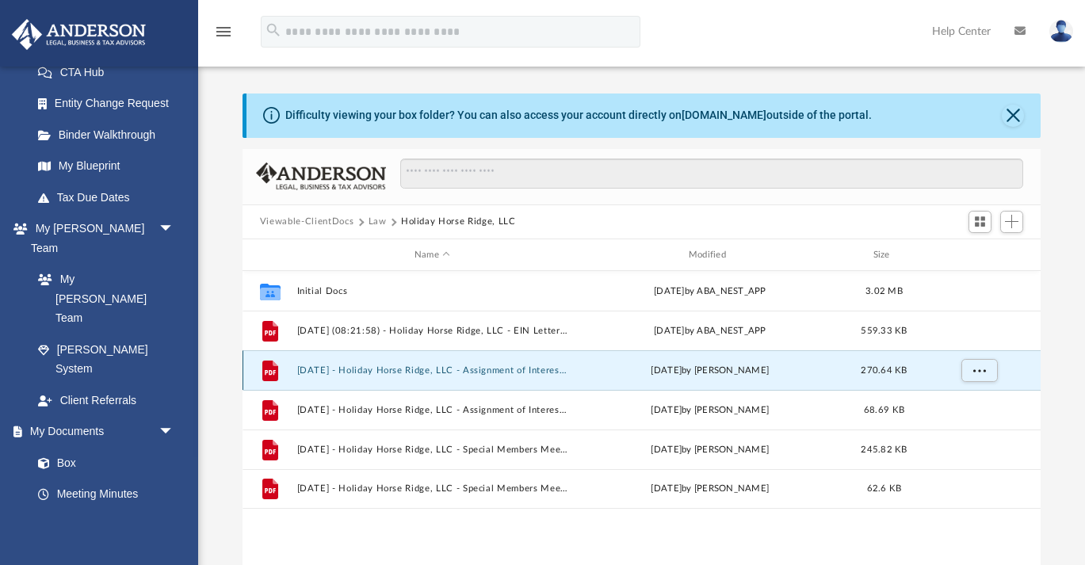
click at [400, 370] on button "2024.12.19 - Holiday Horse Ridge, LLC - Assignment of Interest - DocuSigned.pdf" at bounding box center [431, 370] width 271 height 10
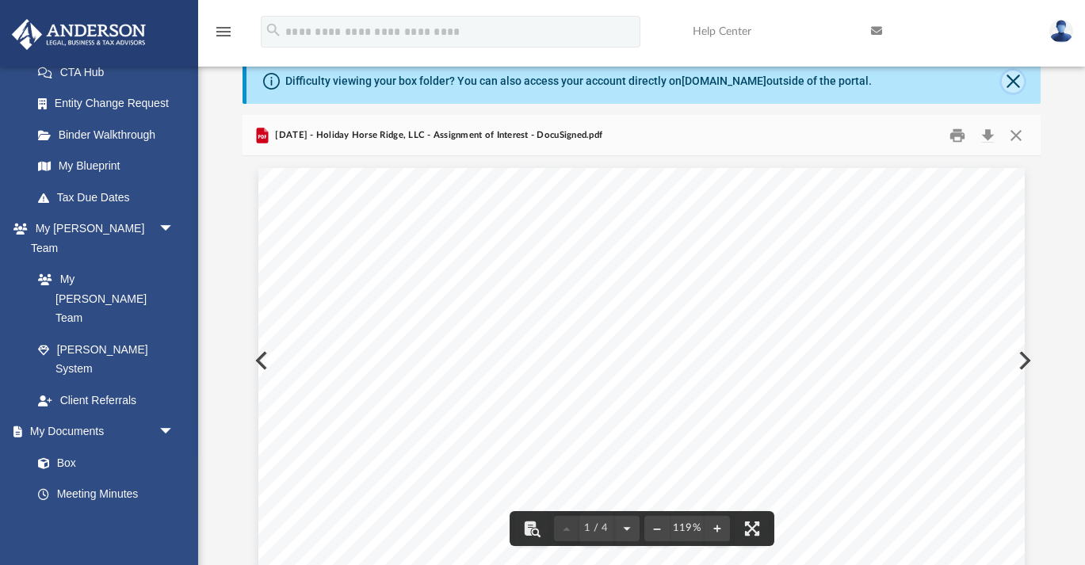
click at [1017, 78] on button "Close" at bounding box center [1013, 82] width 22 height 22
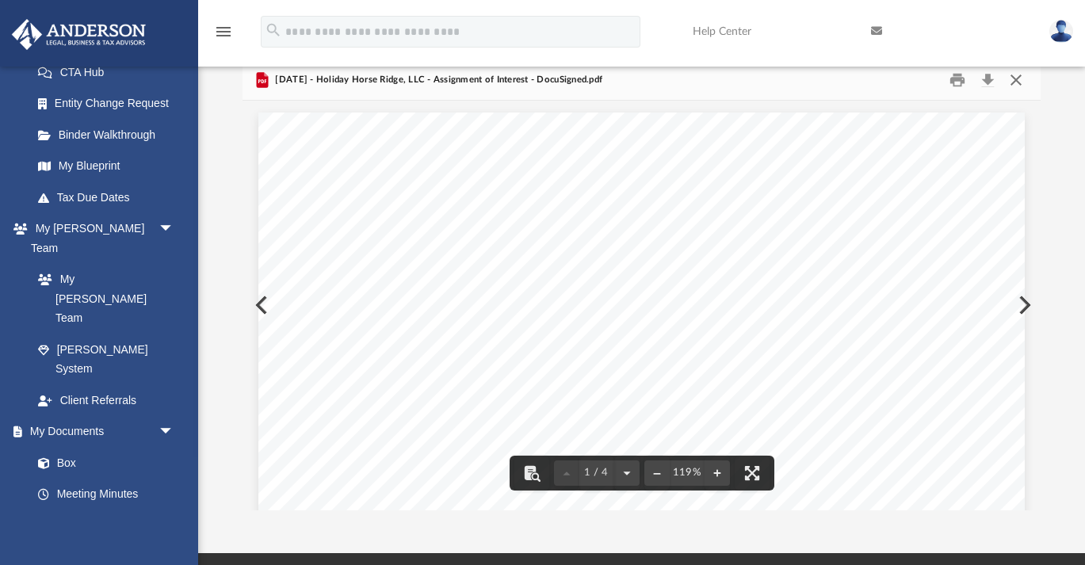
click at [1015, 80] on button "Close" at bounding box center [1016, 79] width 29 height 25
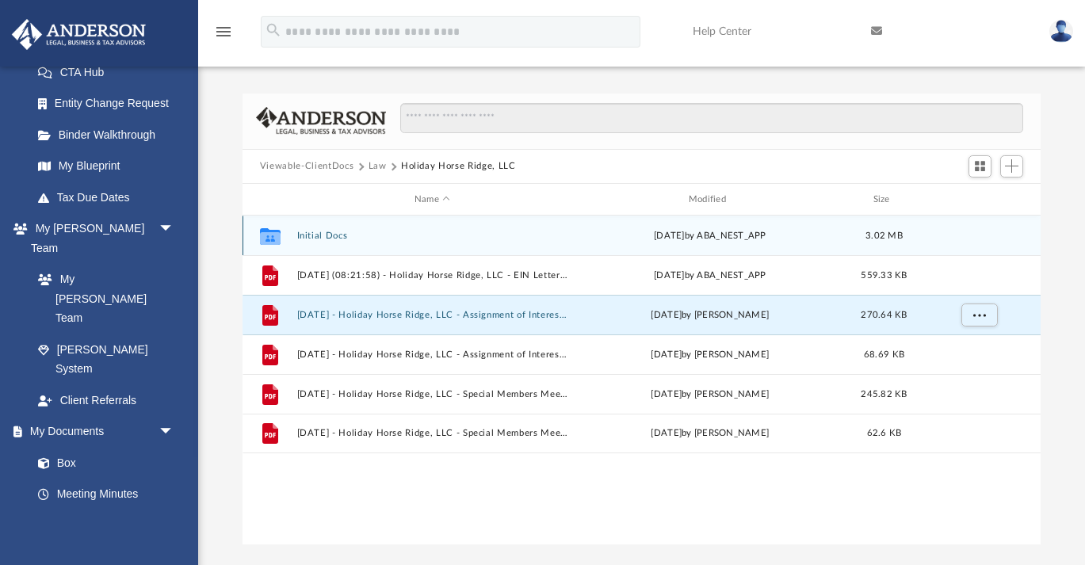
click at [319, 232] on button "Initial Docs" at bounding box center [431, 236] width 271 height 10
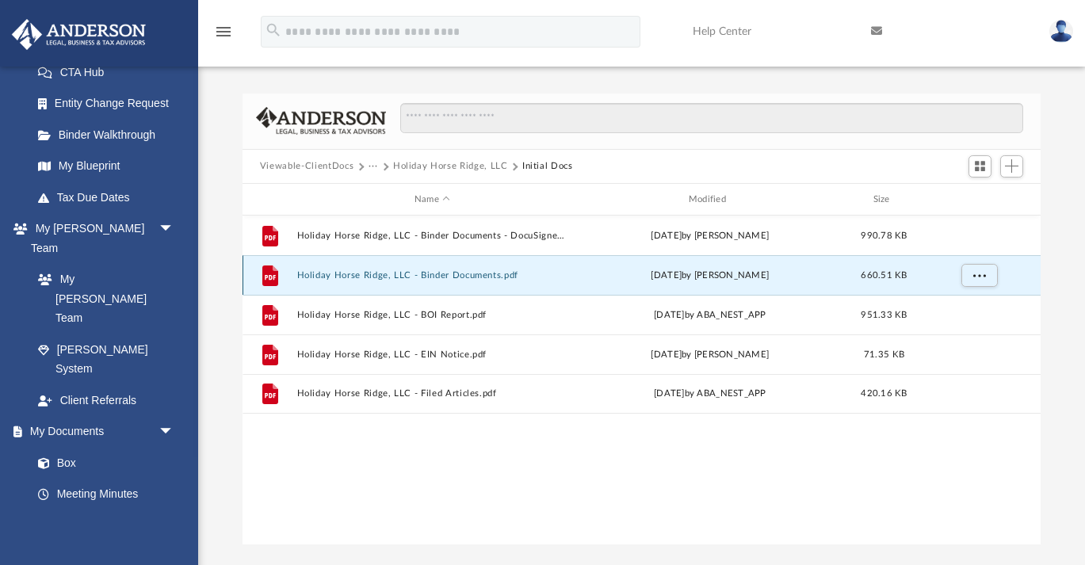
click at [349, 277] on button "Holiday Horse Ridge, LLC - Binder Documents.pdf" at bounding box center [431, 275] width 271 height 10
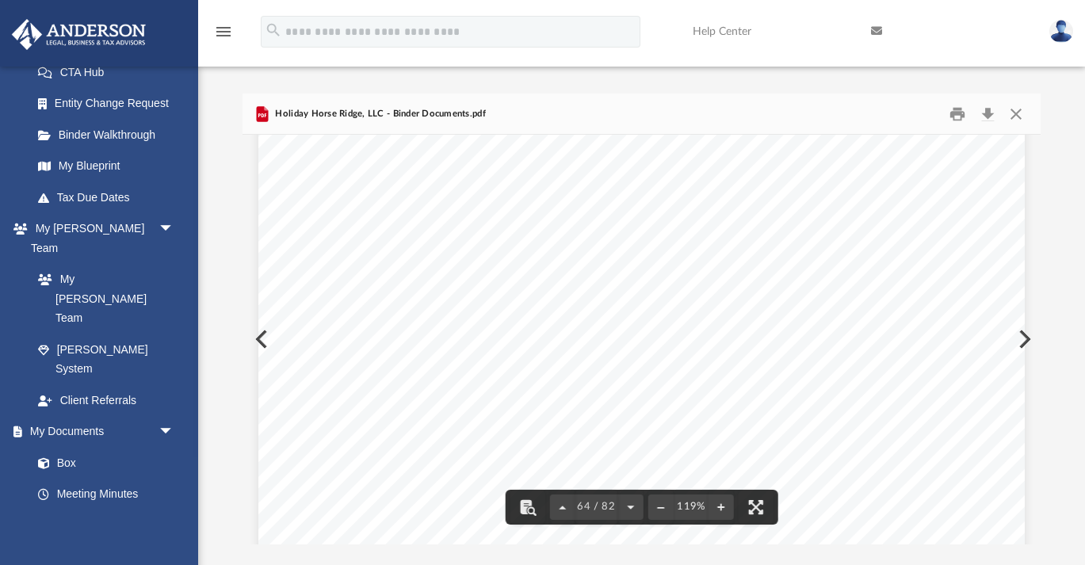
scroll to position [64288, 0]
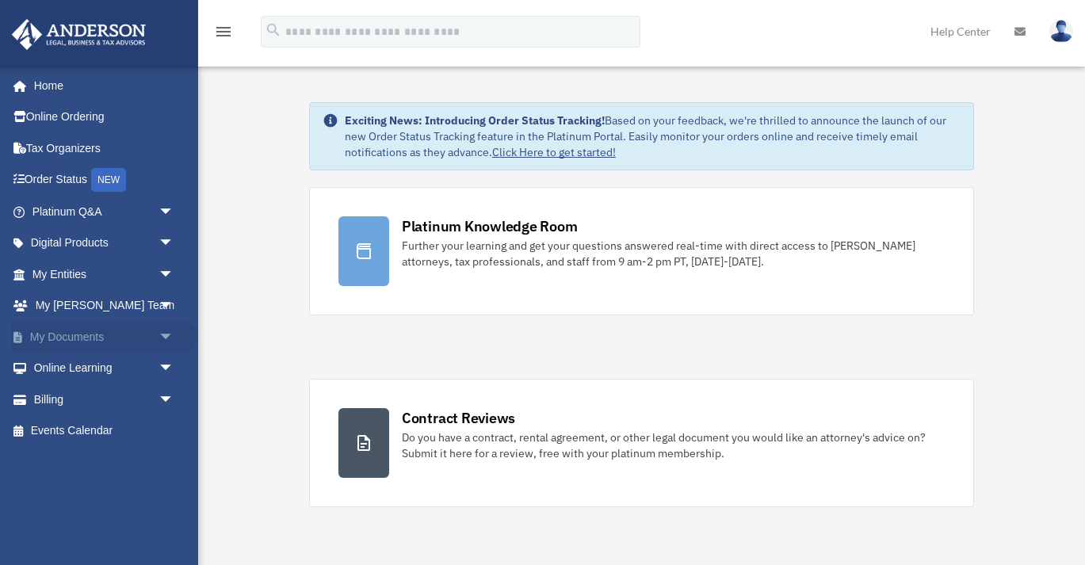
click at [164, 338] on span "arrow_drop_down" at bounding box center [174, 337] width 32 height 32
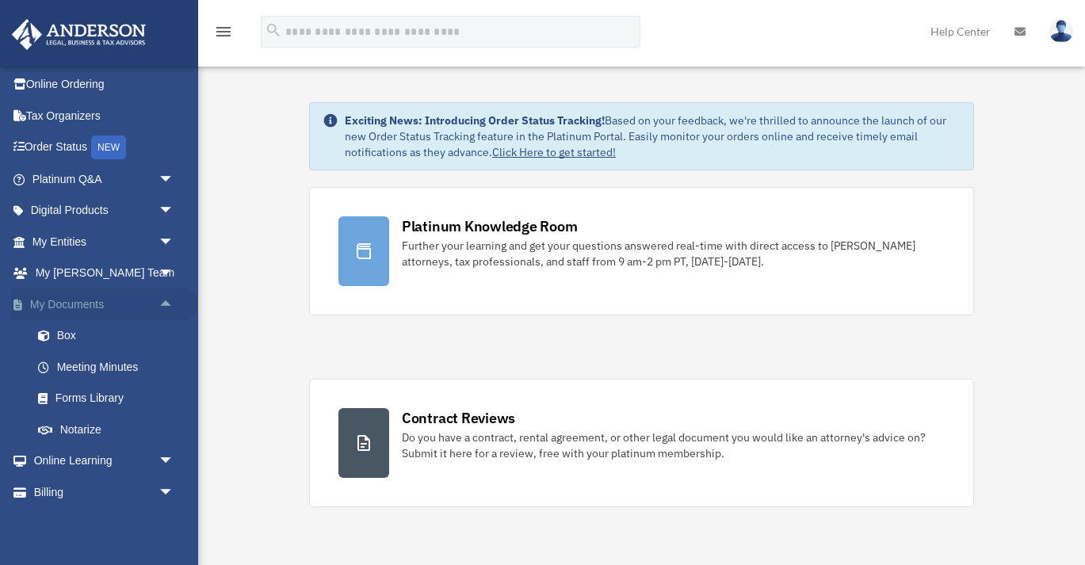
scroll to position [63, 0]
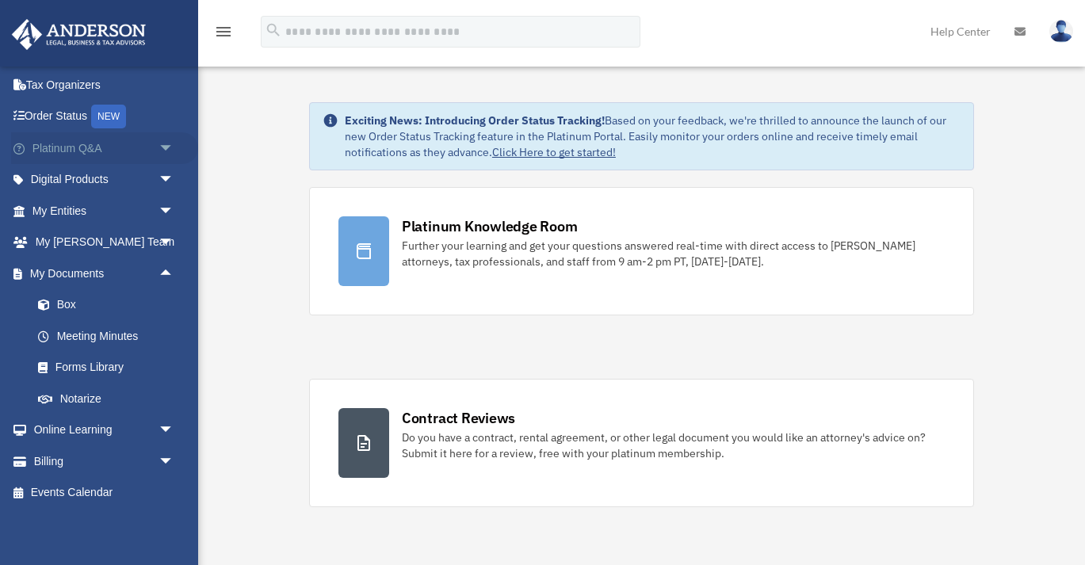
click at [165, 147] on span "arrow_drop_down" at bounding box center [174, 148] width 32 height 32
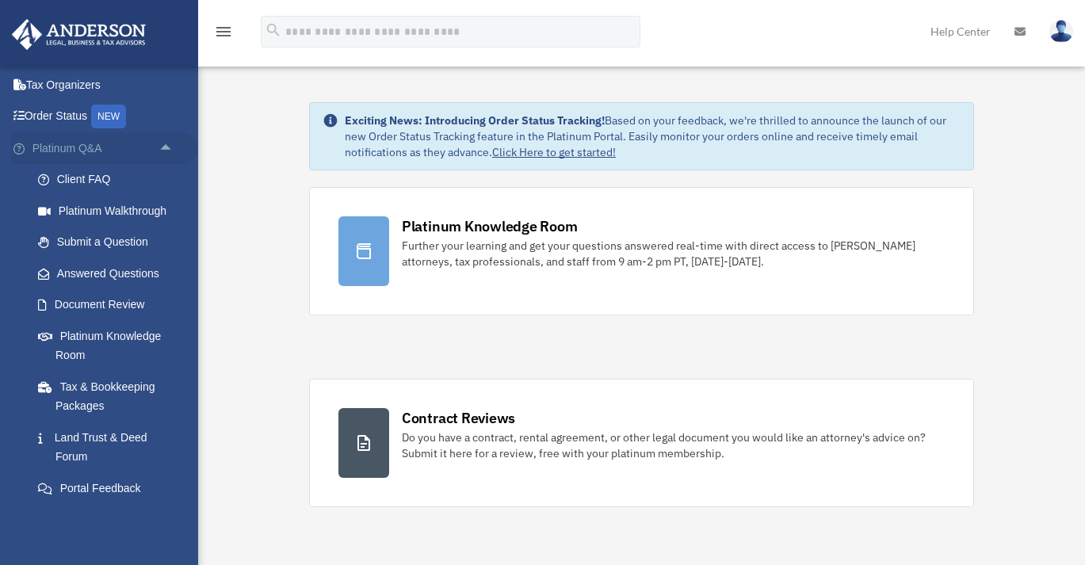
click at [165, 147] on span "arrow_drop_up" at bounding box center [174, 148] width 32 height 32
